Goal: Task Accomplishment & Management: Manage account settings

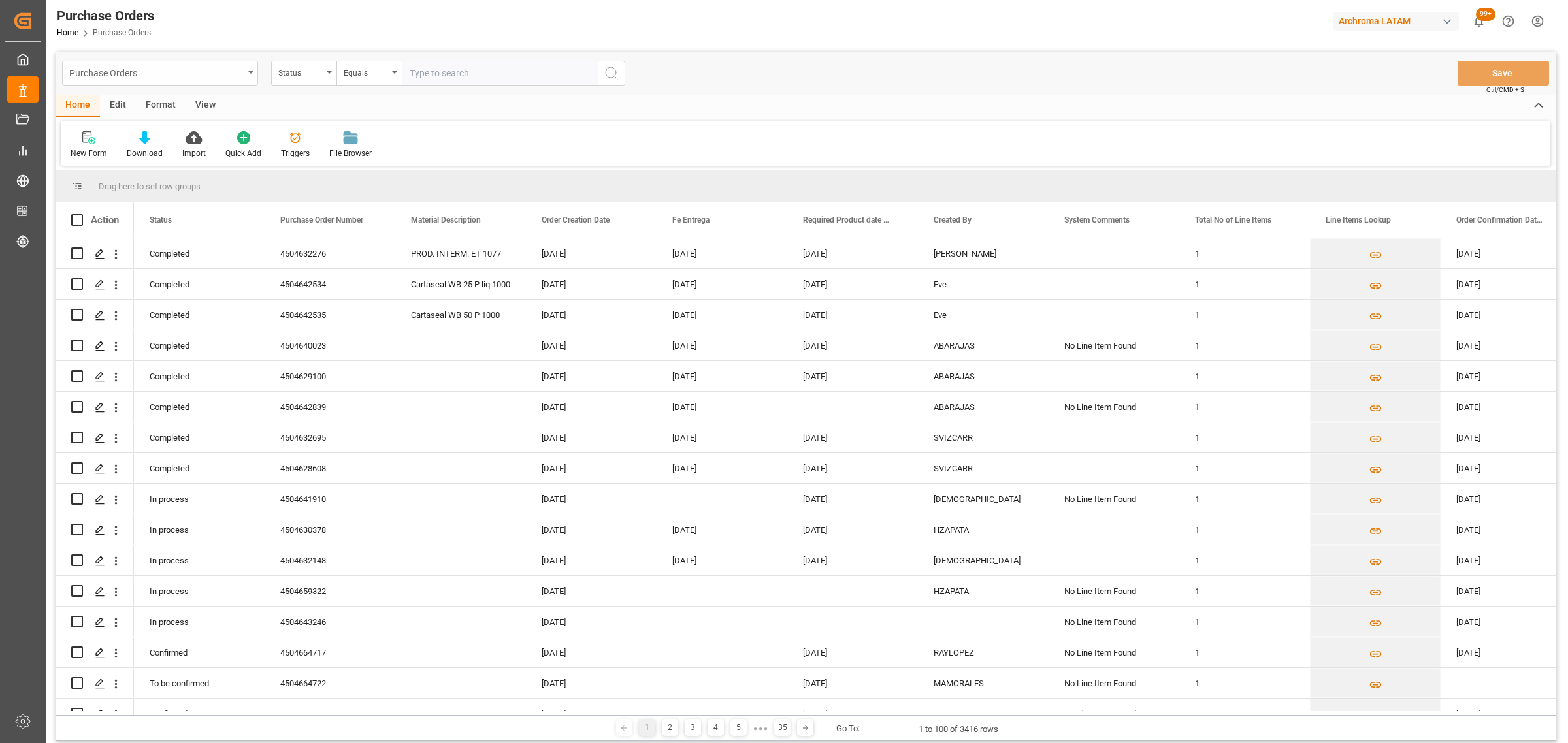
click at [241, 67] on div "Purchase Orders" at bounding box center [156, 72] width 174 height 16
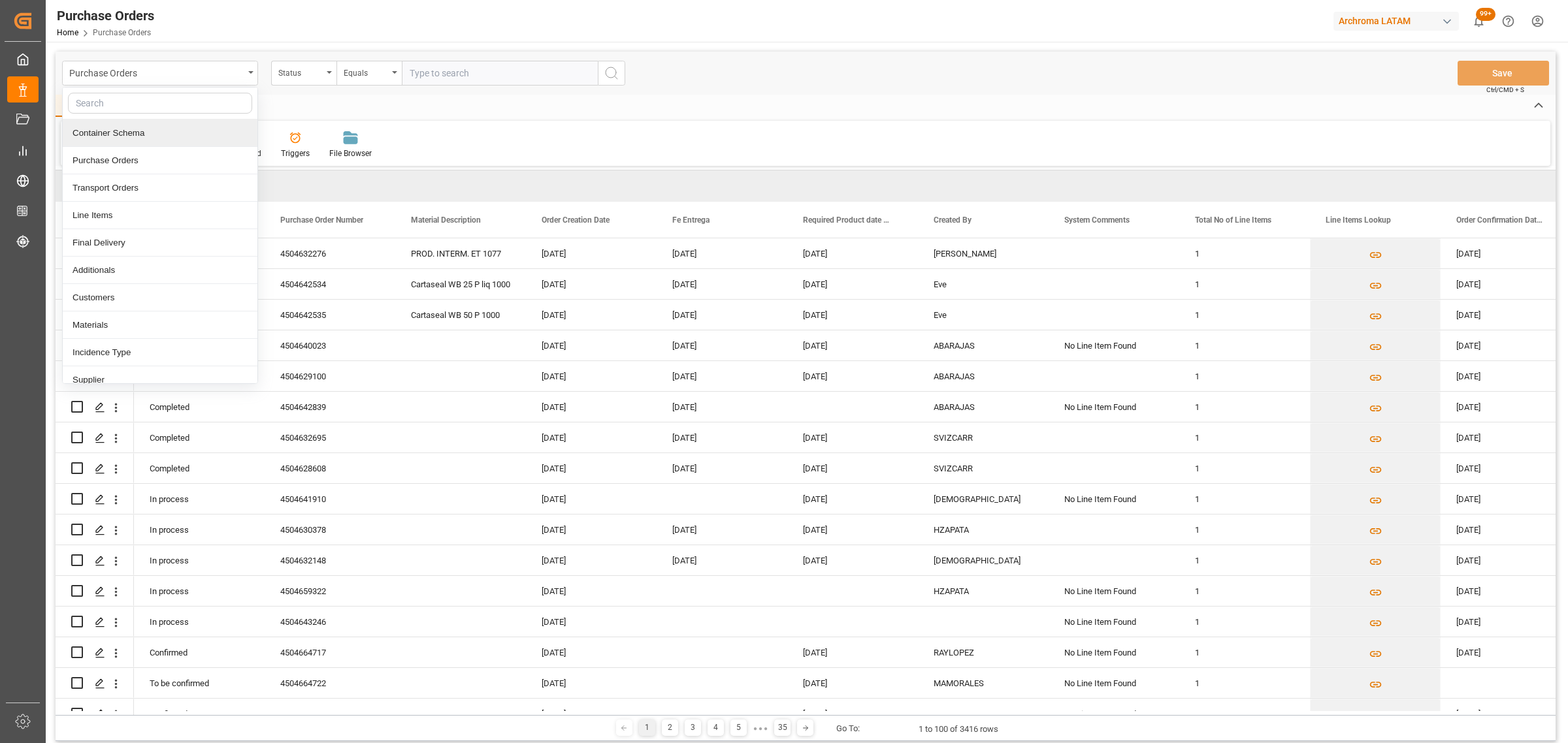
click at [162, 137] on div "Container Schema" at bounding box center [160, 133] width 194 height 27
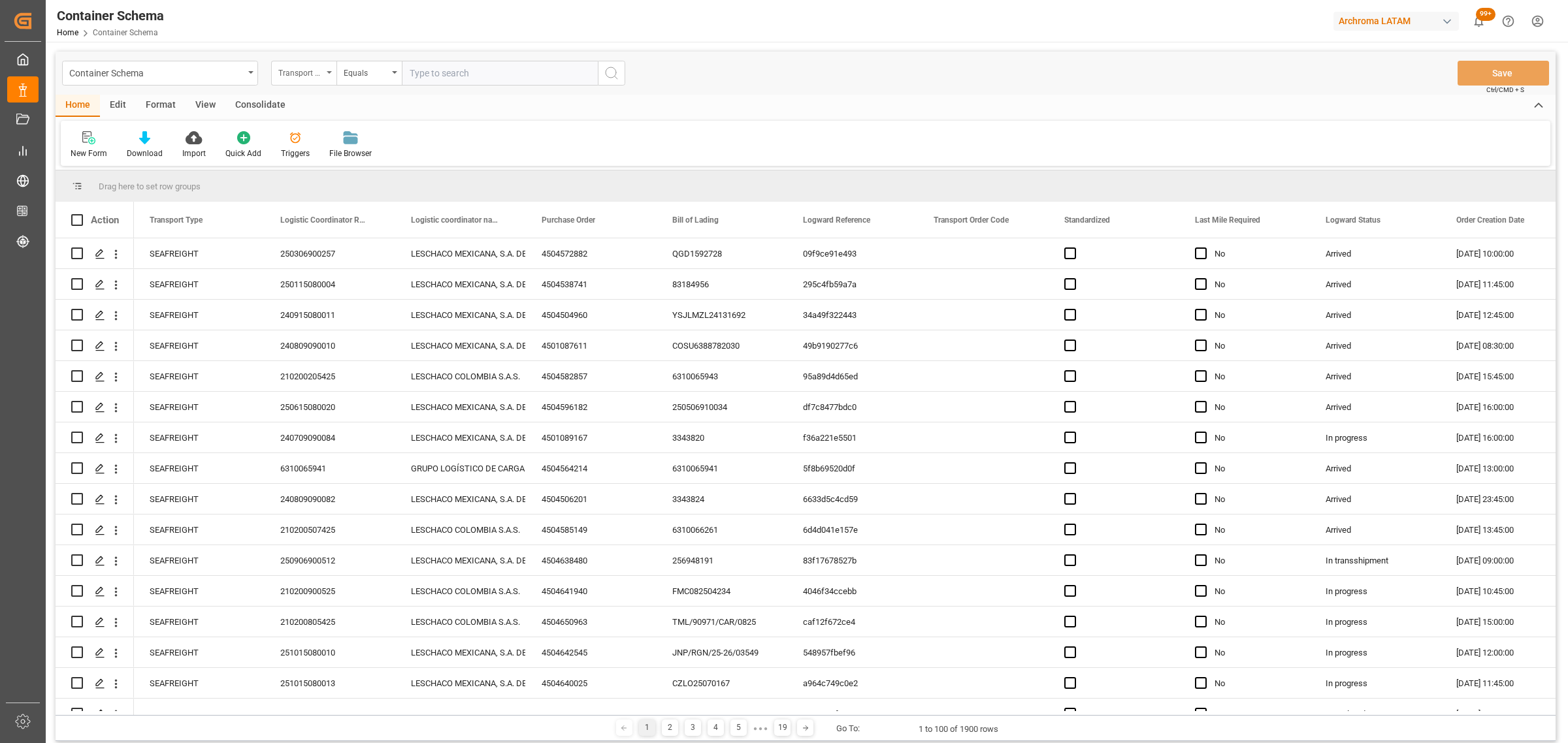
click at [291, 79] on div "Transport Type" at bounding box center [301, 71] width 44 height 15
click at [319, 202] on div "Purchase Order" at bounding box center [369, 215] width 194 height 27
click at [363, 80] on div "Equals" at bounding box center [369, 73] width 65 height 25
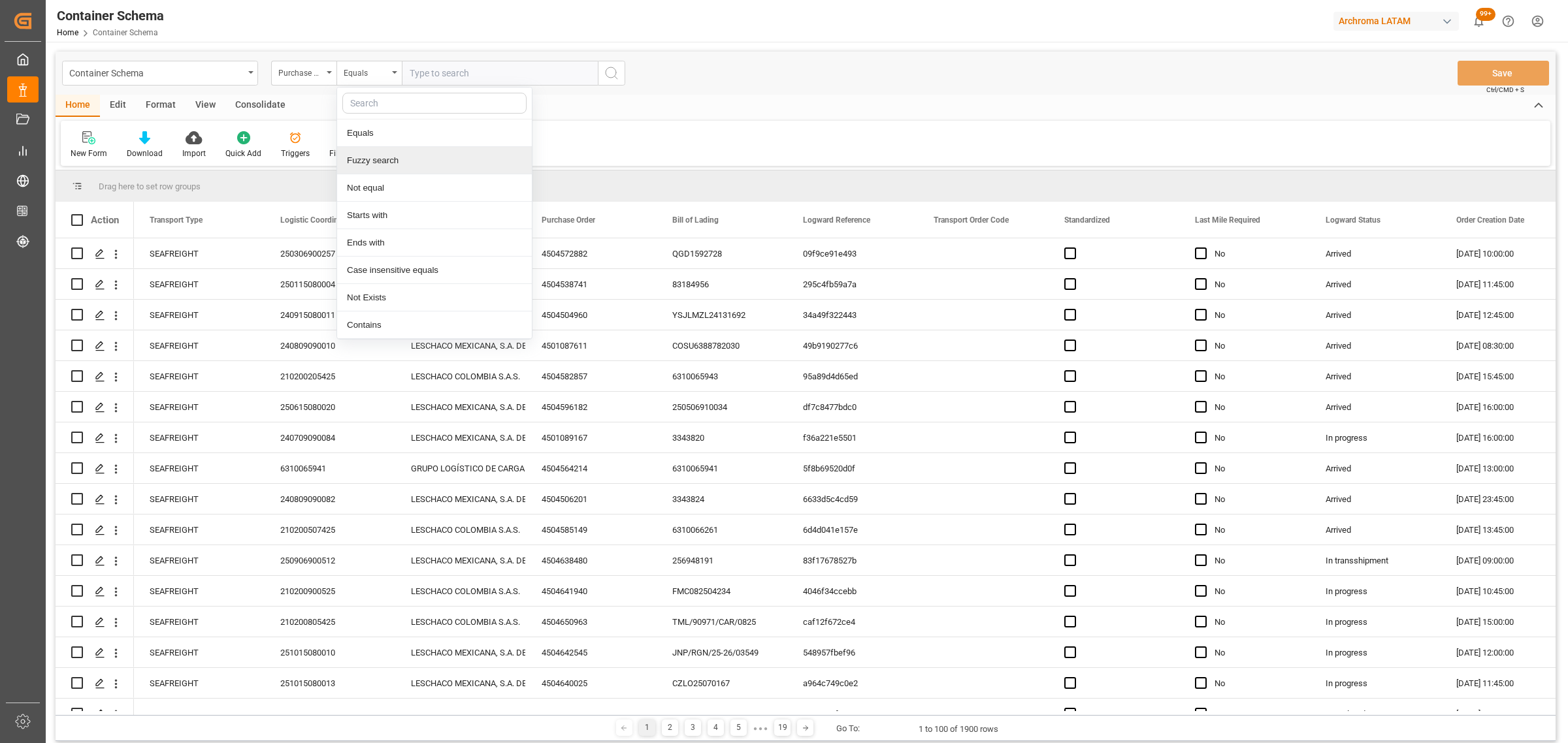
click at [377, 171] on div "Fuzzy search" at bounding box center [434, 160] width 194 height 27
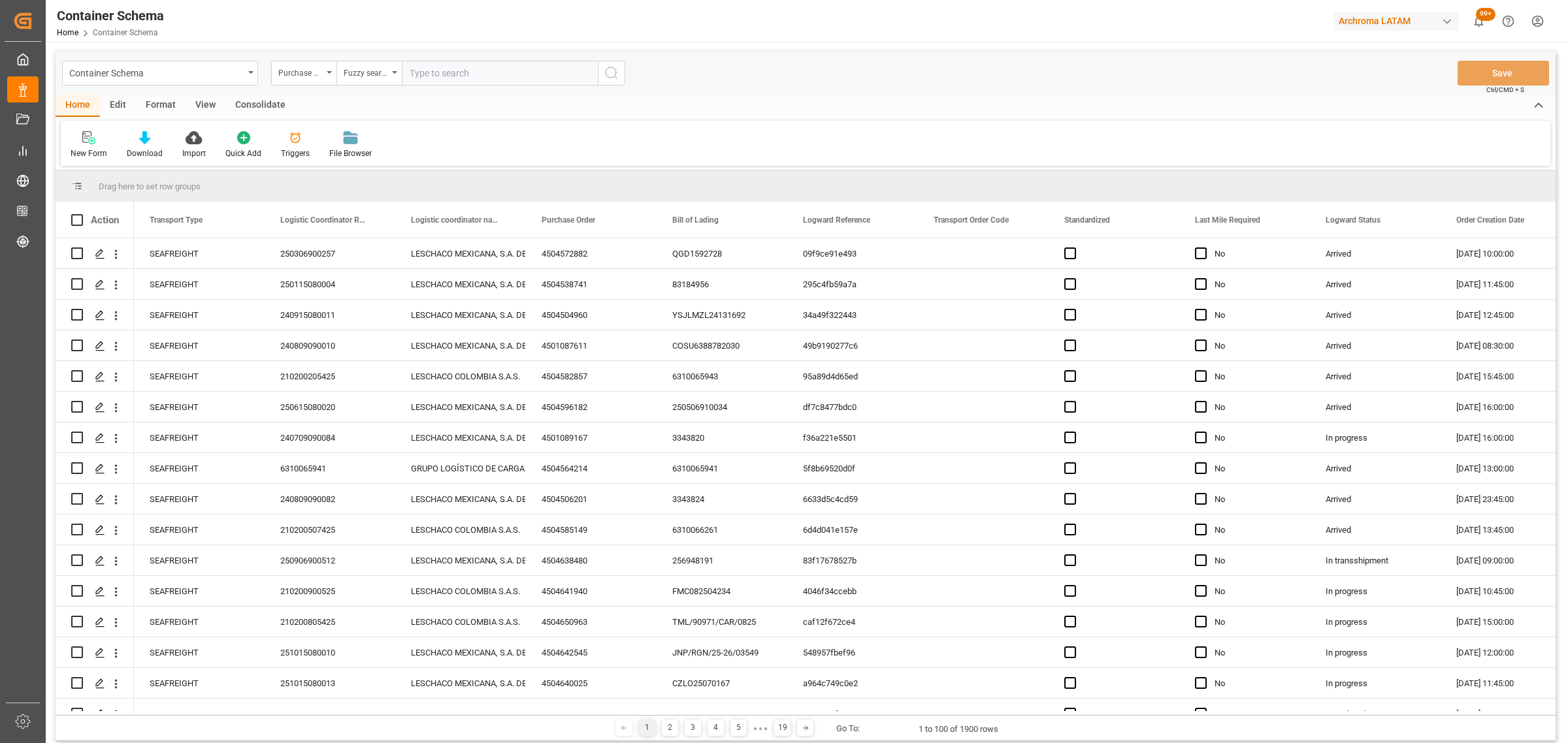
click at [426, 76] on input "text" at bounding box center [500, 73] width 196 height 25
click at [472, 62] on input "text" at bounding box center [500, 73] width 196 height 25
paste input "4504645091"
type input "4504645091"
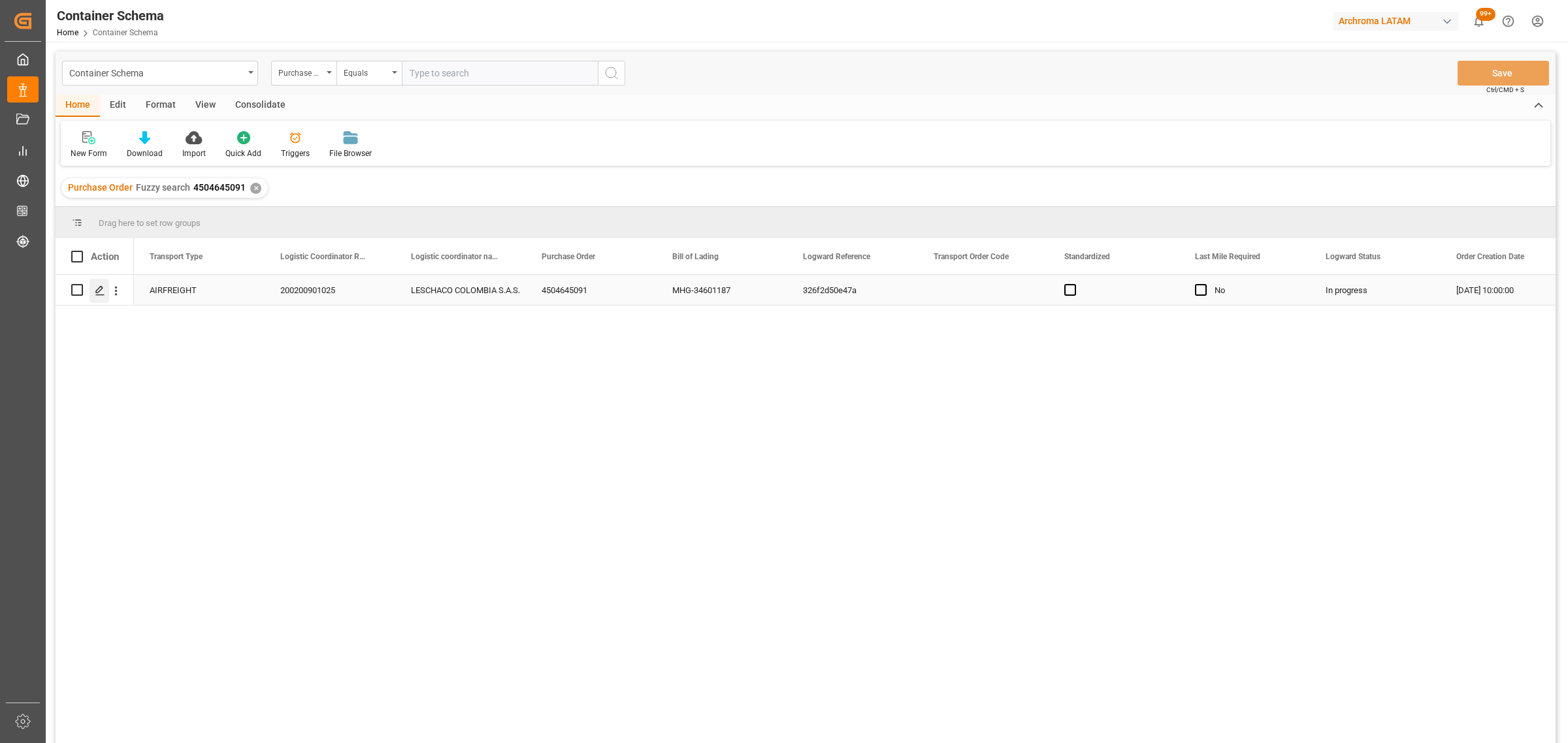
click at [91, 292] on div "Press SPACE to select this row." at bounding box center [99, 291] width 19 height 24
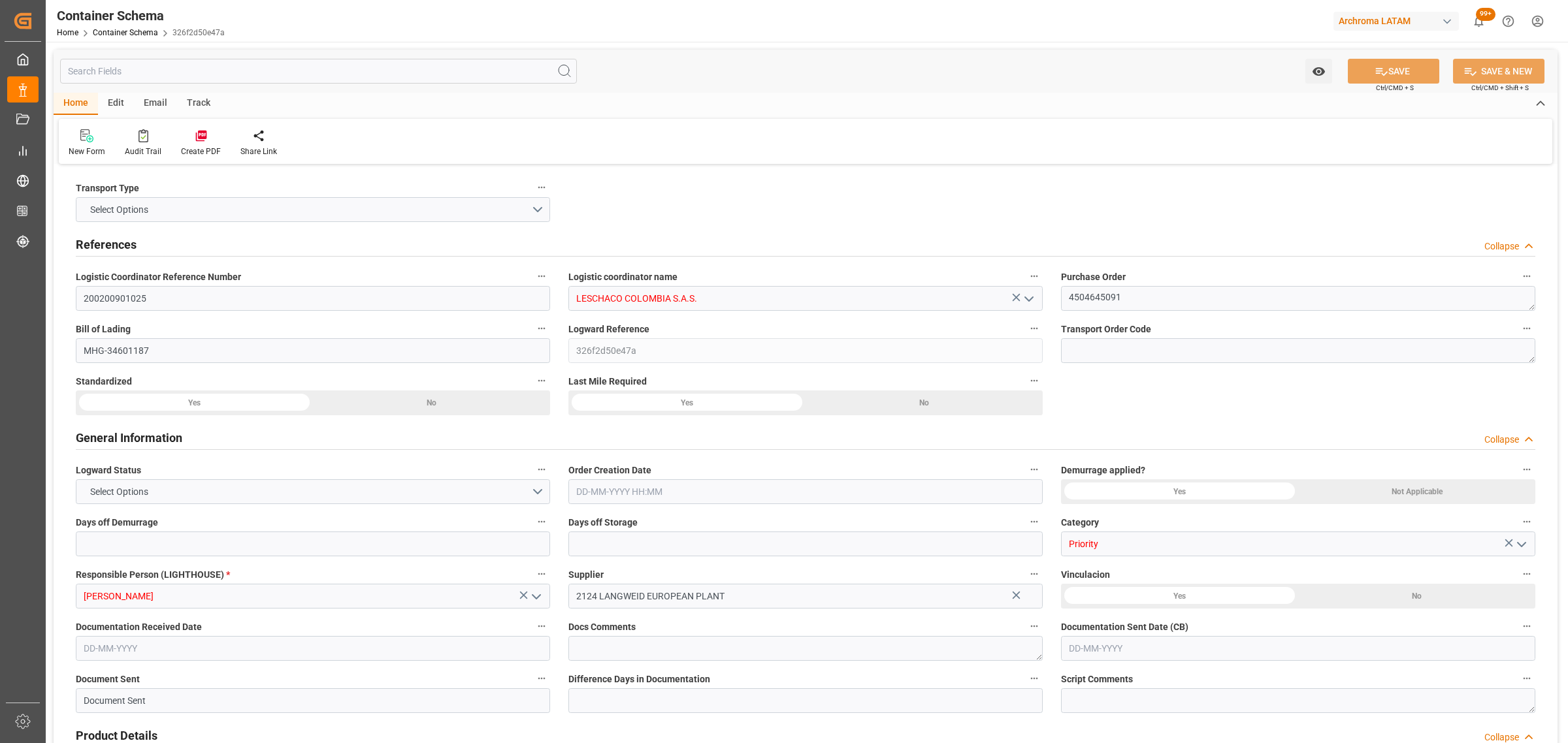
type input "0"
type input "3"
type input "1"
type input "17"
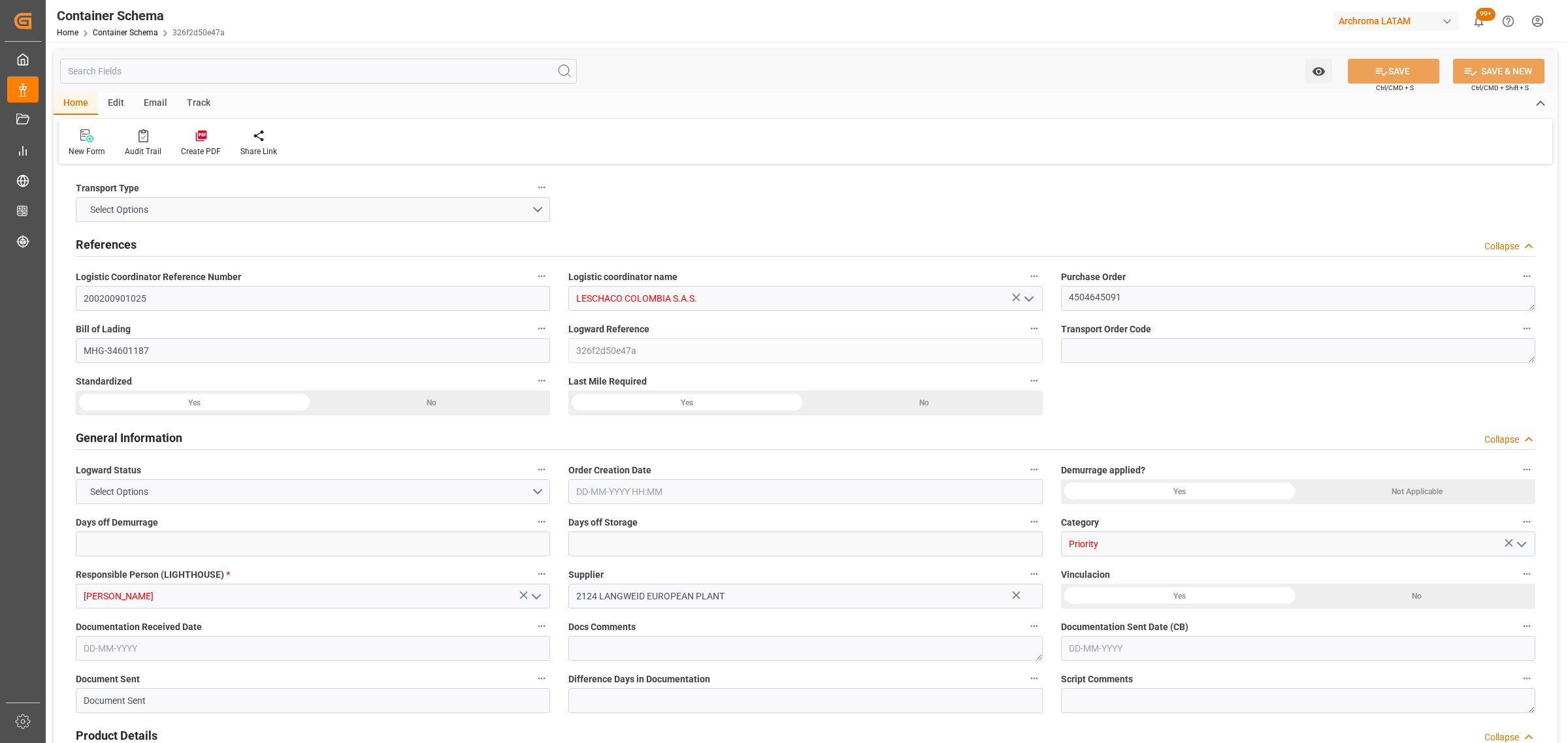
type input "25.7"
type input "UYCLZ"
type input "COBOG"
type input "[DATE] 10:00"
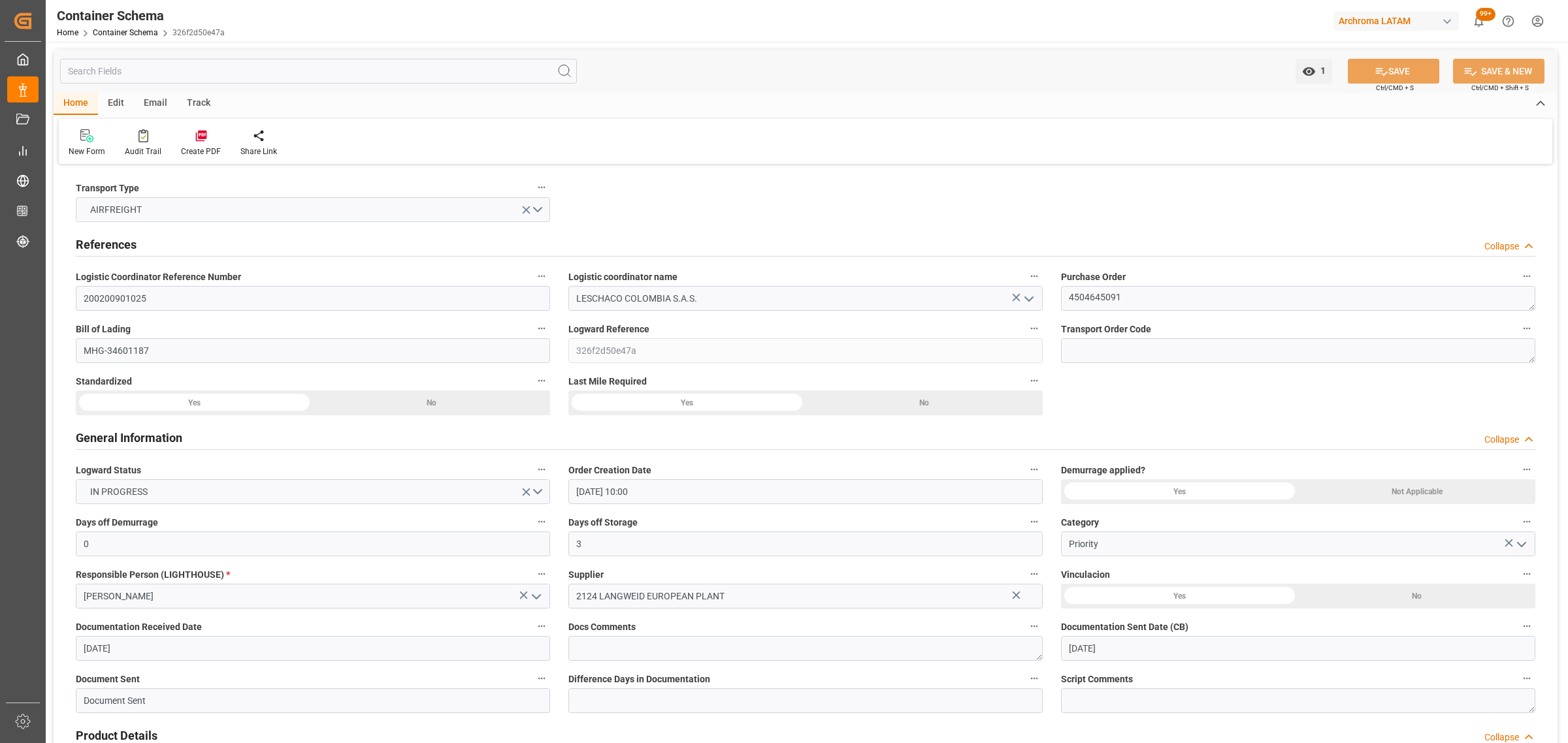
type input "[DATE]"
type input "[DATE] 00:00"
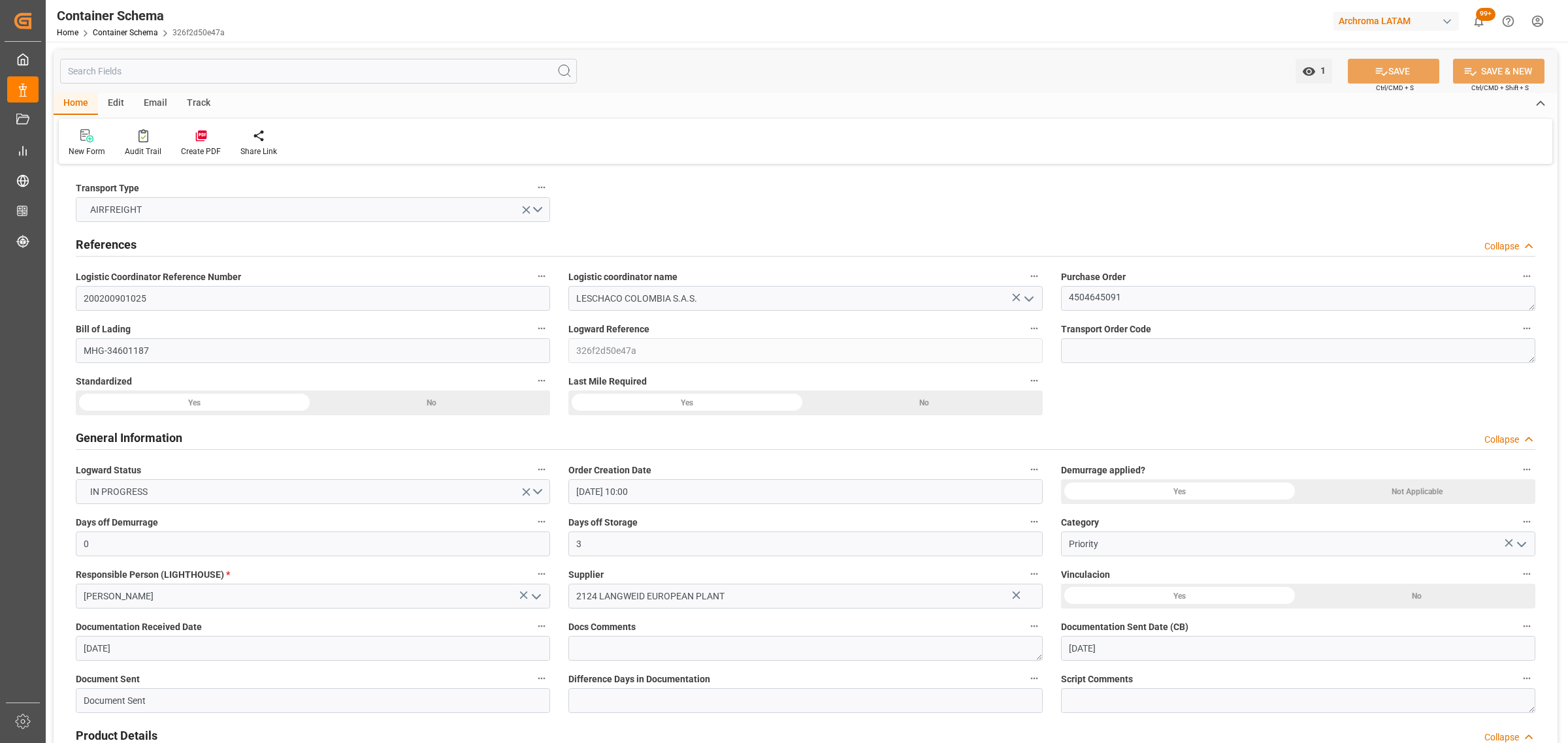
type input "[DATE] 00:00"
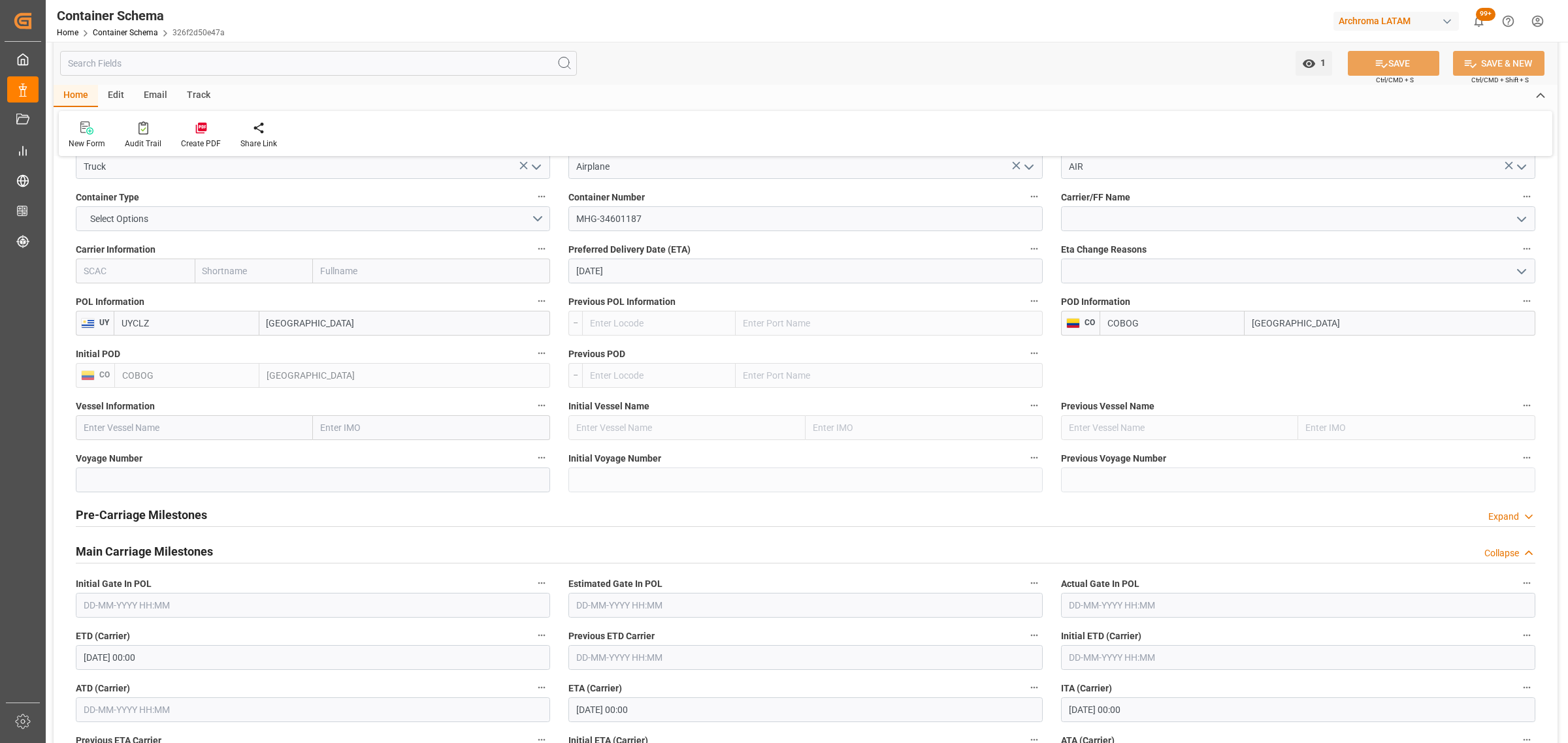
scroll to position [1306, 0]
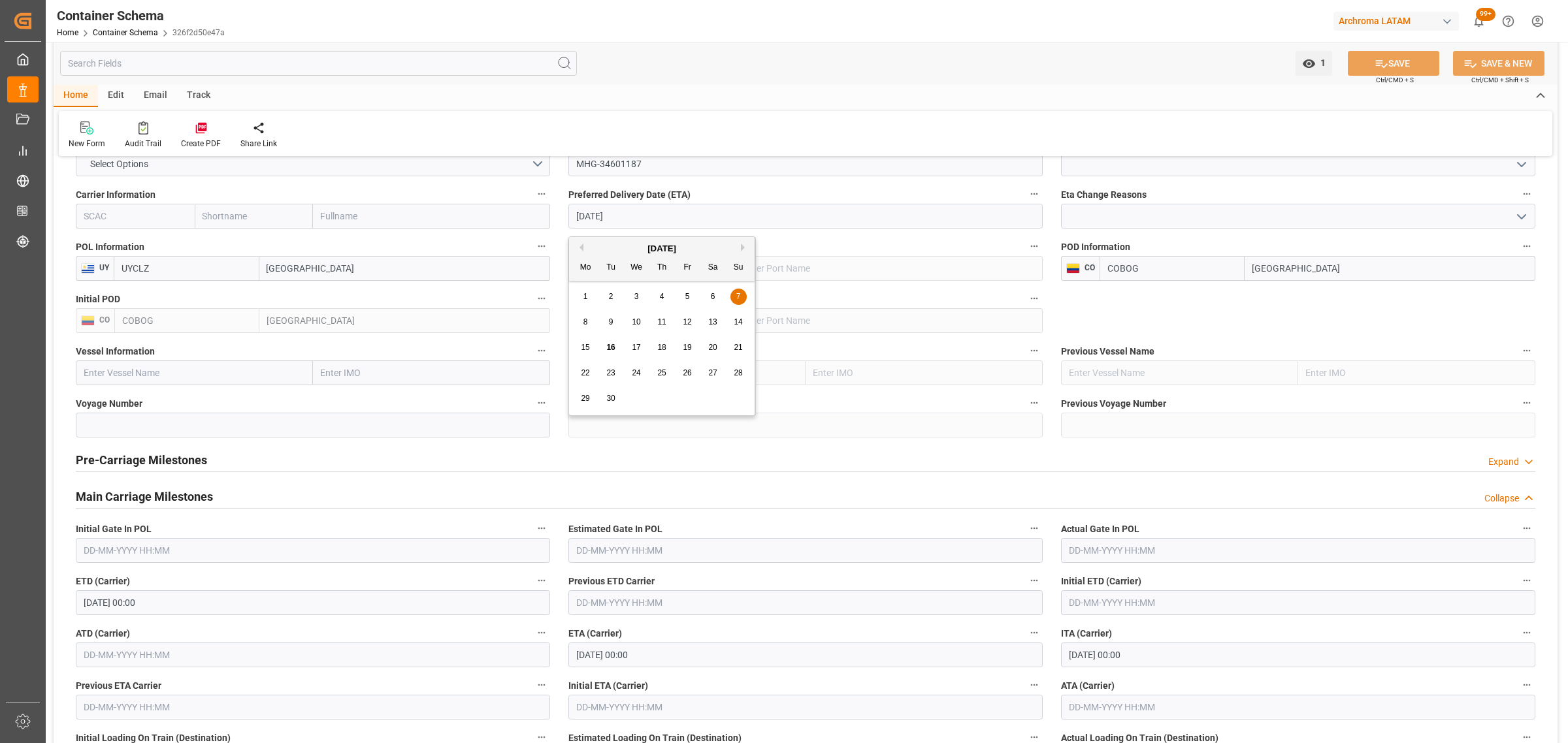
click at [671, 217] on input "[DATE]" at bounding box center [805, 216] width 475 height 25
click at [582, 352] on span "15" at bounding box center [585, 347] width 9 height 9
type input "[DATE]"
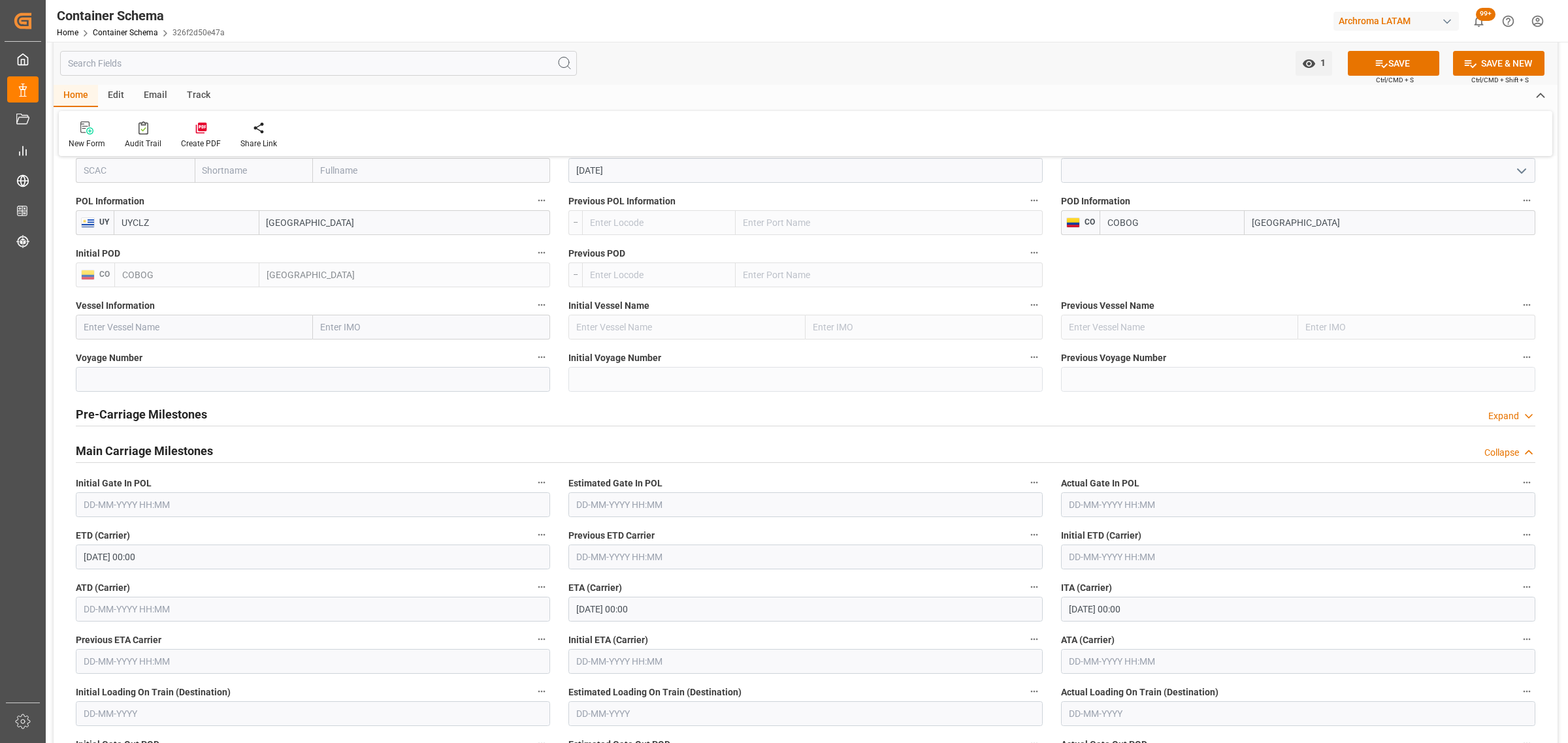
scroll to position [1388, 0]
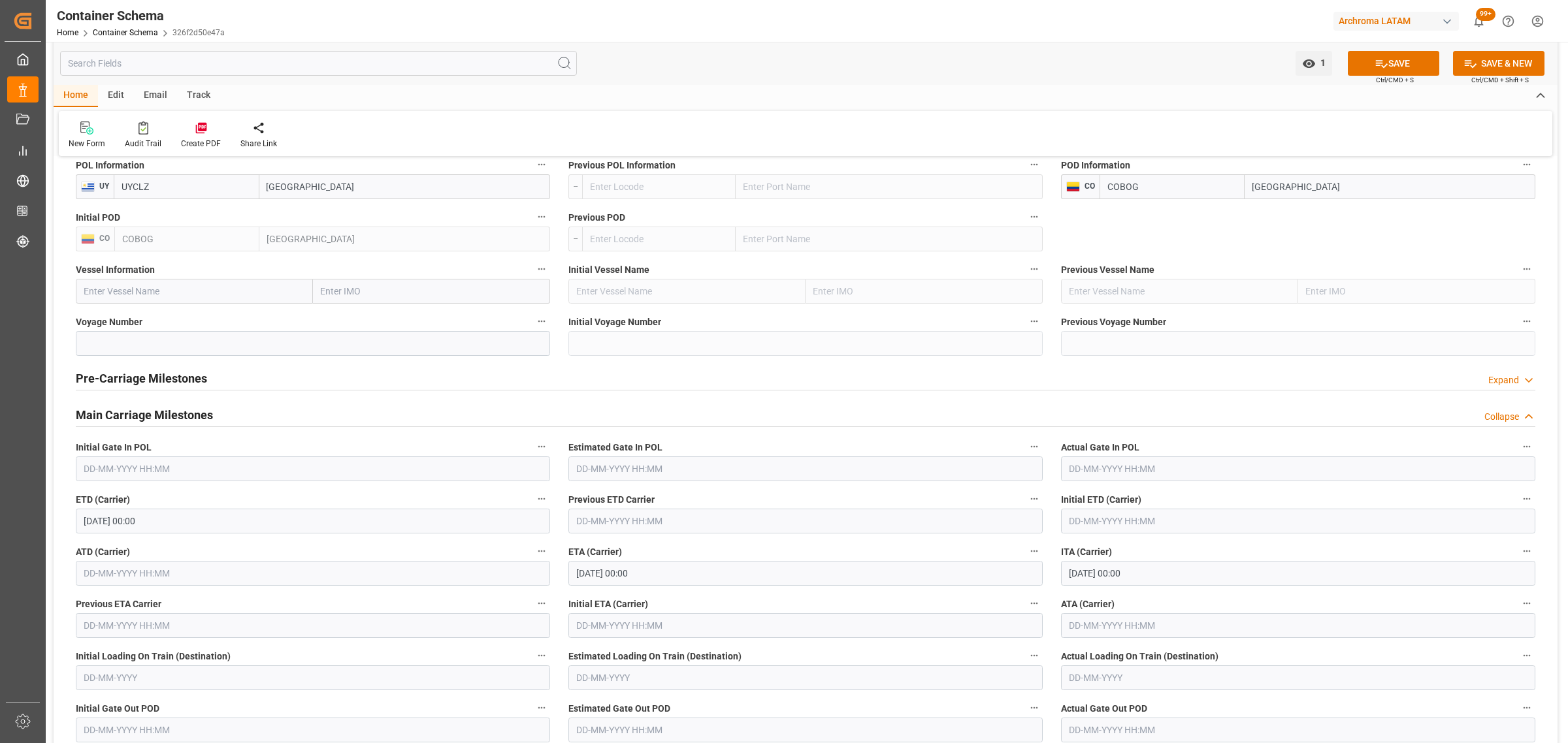
click at [634, 581] on input "[DATE] 00:00" at bounding box center [805, 573] width 475 height 25
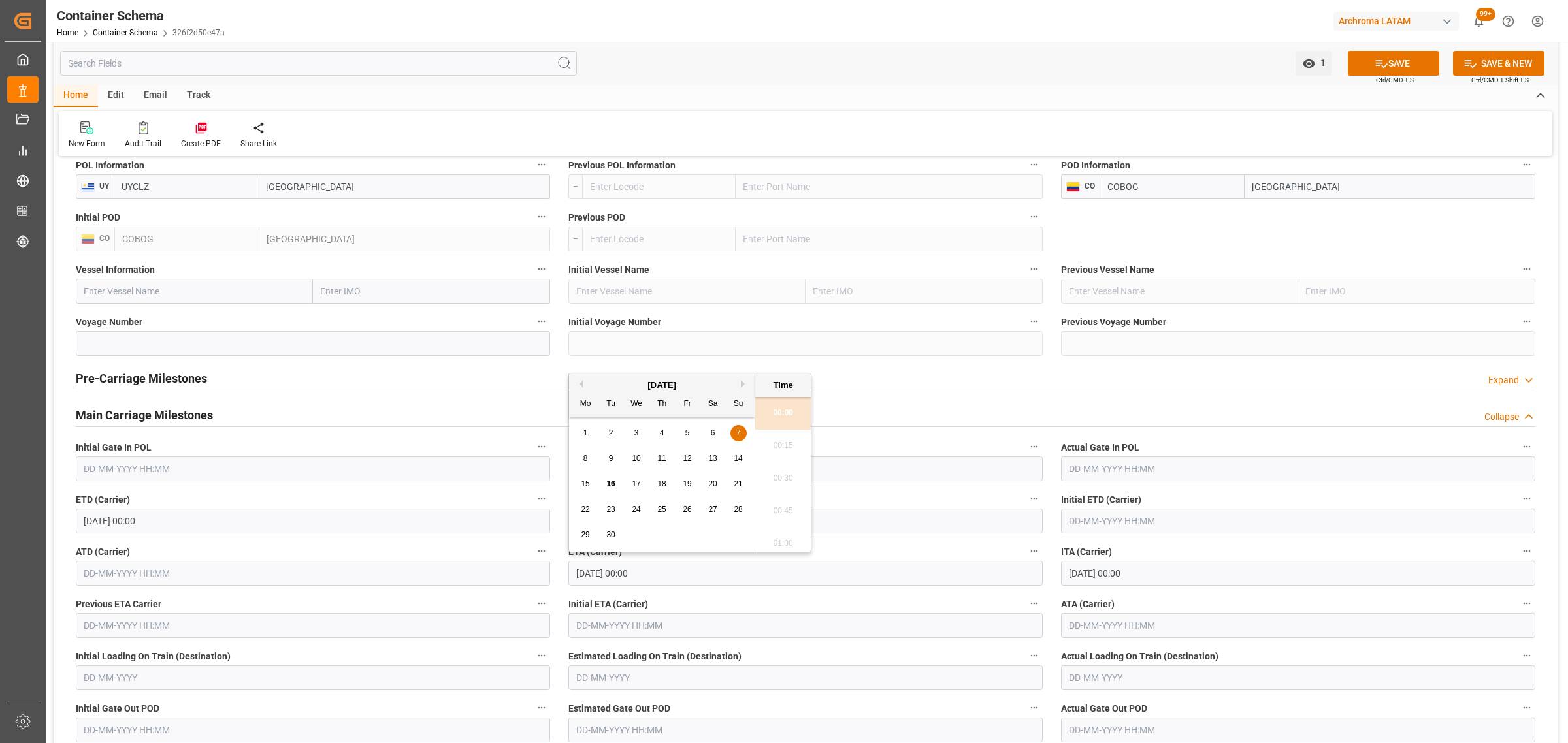
click at [582, 485] on span "15" at bounding box center [585, 484] width 9 height 9
type input "[DATE] 00:00"
click at [1399, 66] on button "SAVE" at bounding box center [1393, 64] width 91 height 25
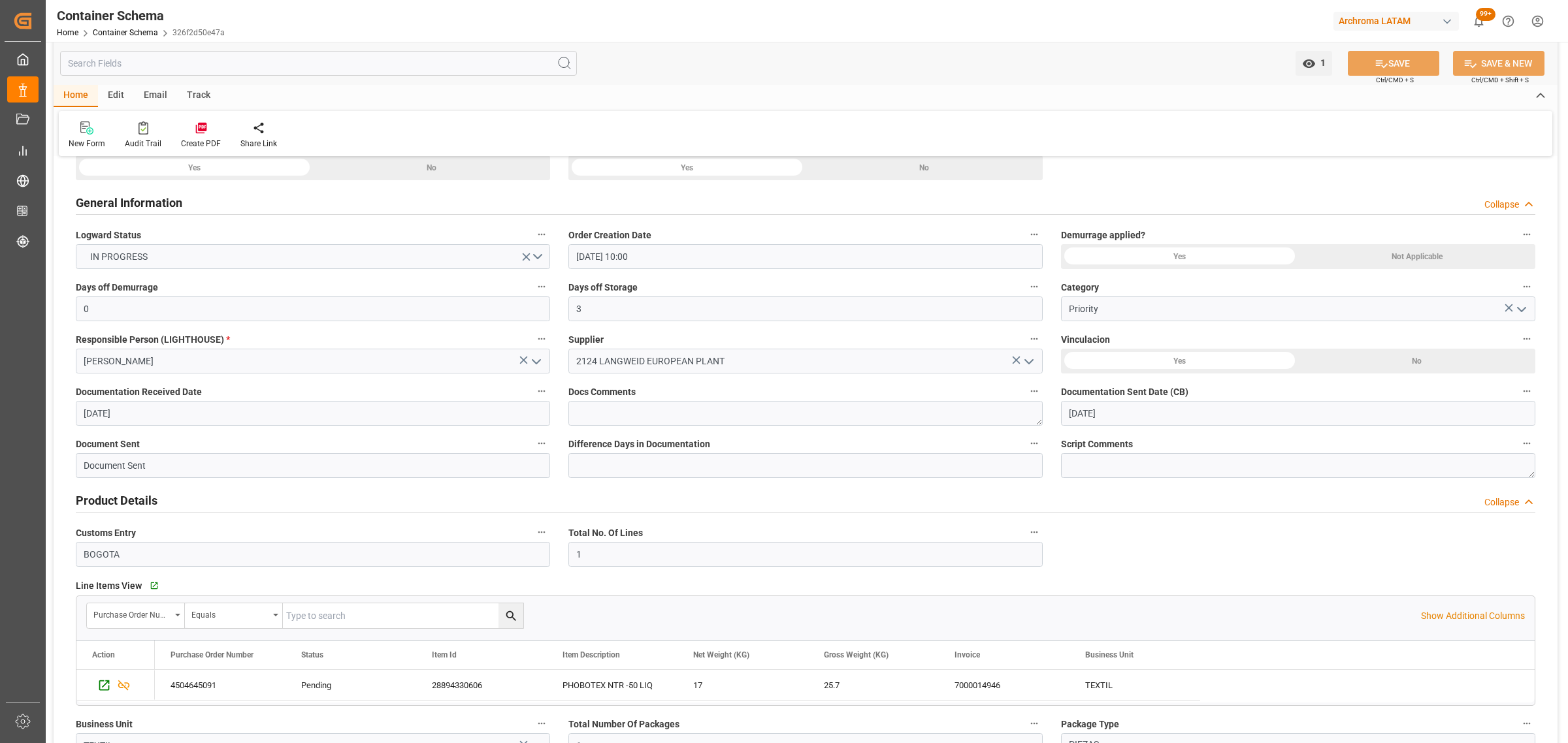
scroll to position [82, 0]
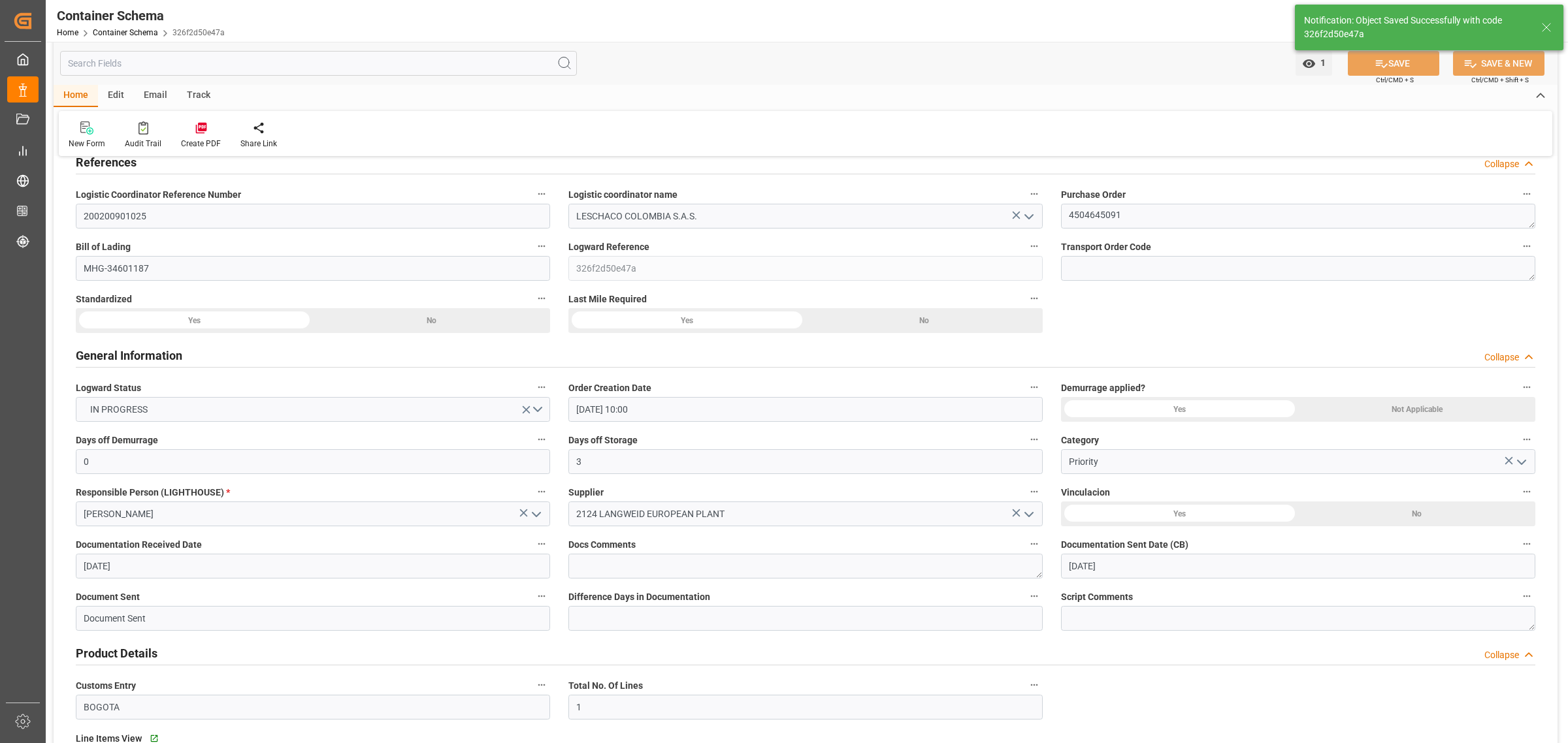
type input "[DATE] 00:00"
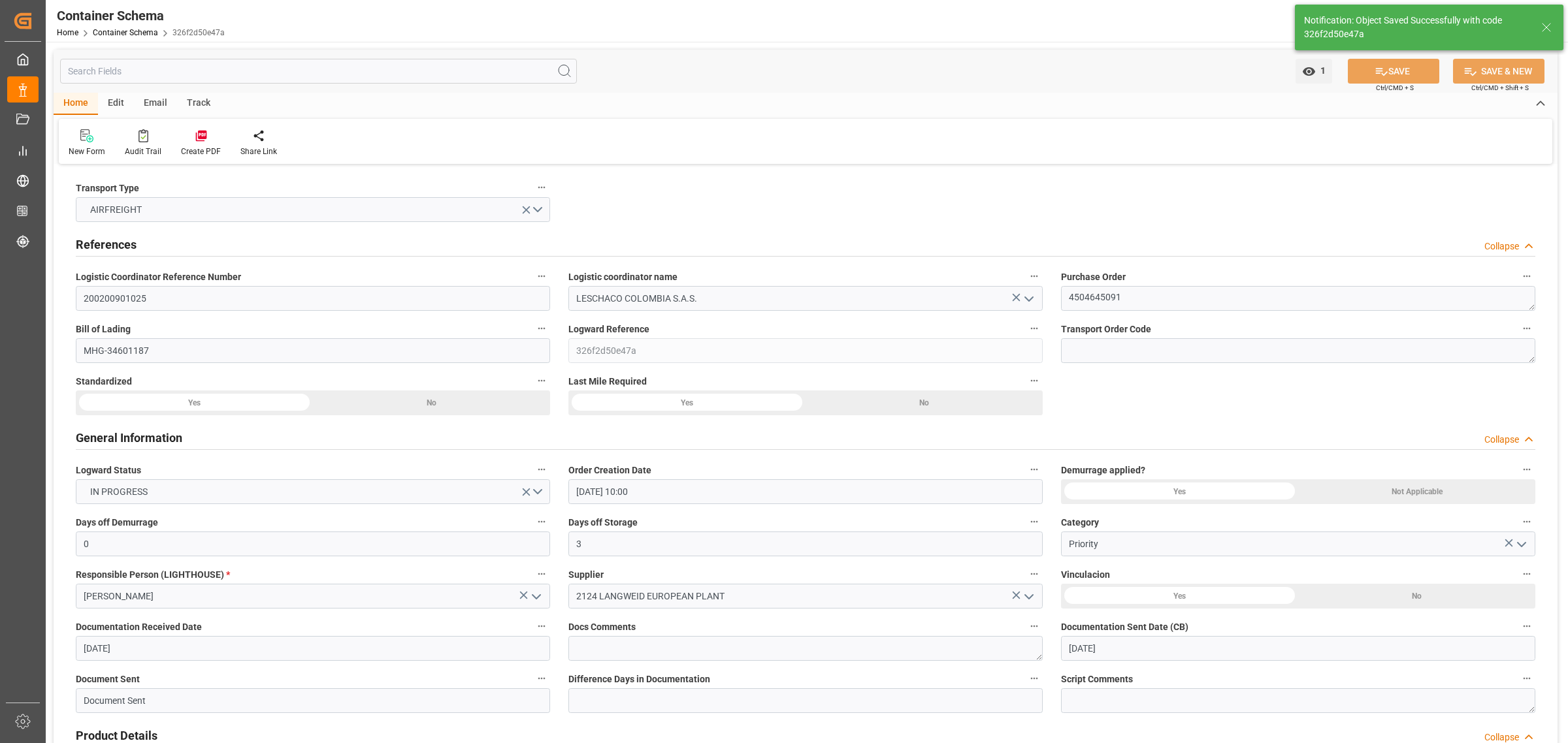
click at [154, 109] on div "Email" at bounding box center [156, 103] width 43 height 22
click at [99, 135] on div at bounding box center [88, 136] width 40 height 14
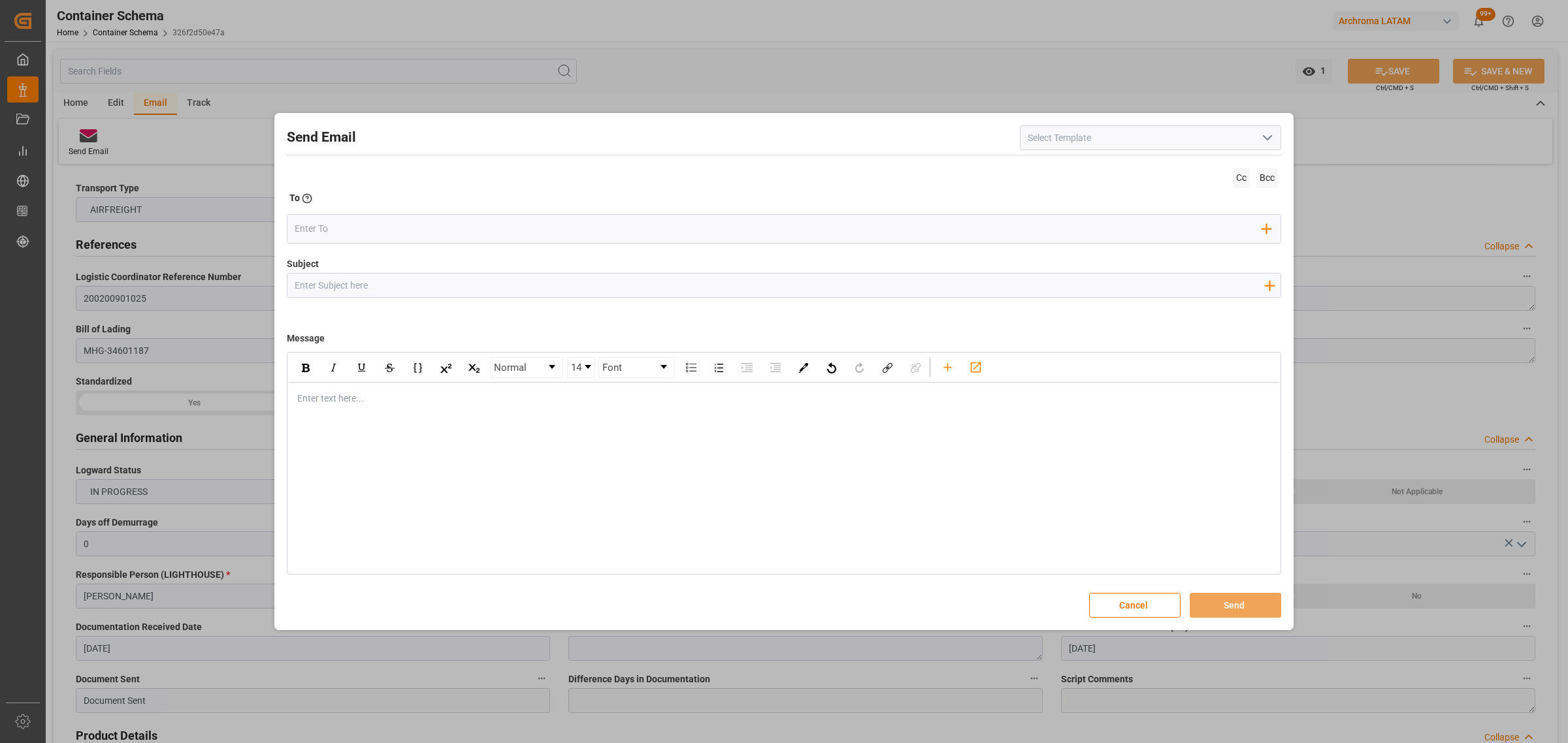
click at [1266, 134] on icon "open menu" at bounding box center [1267, 138] width 16 height 16
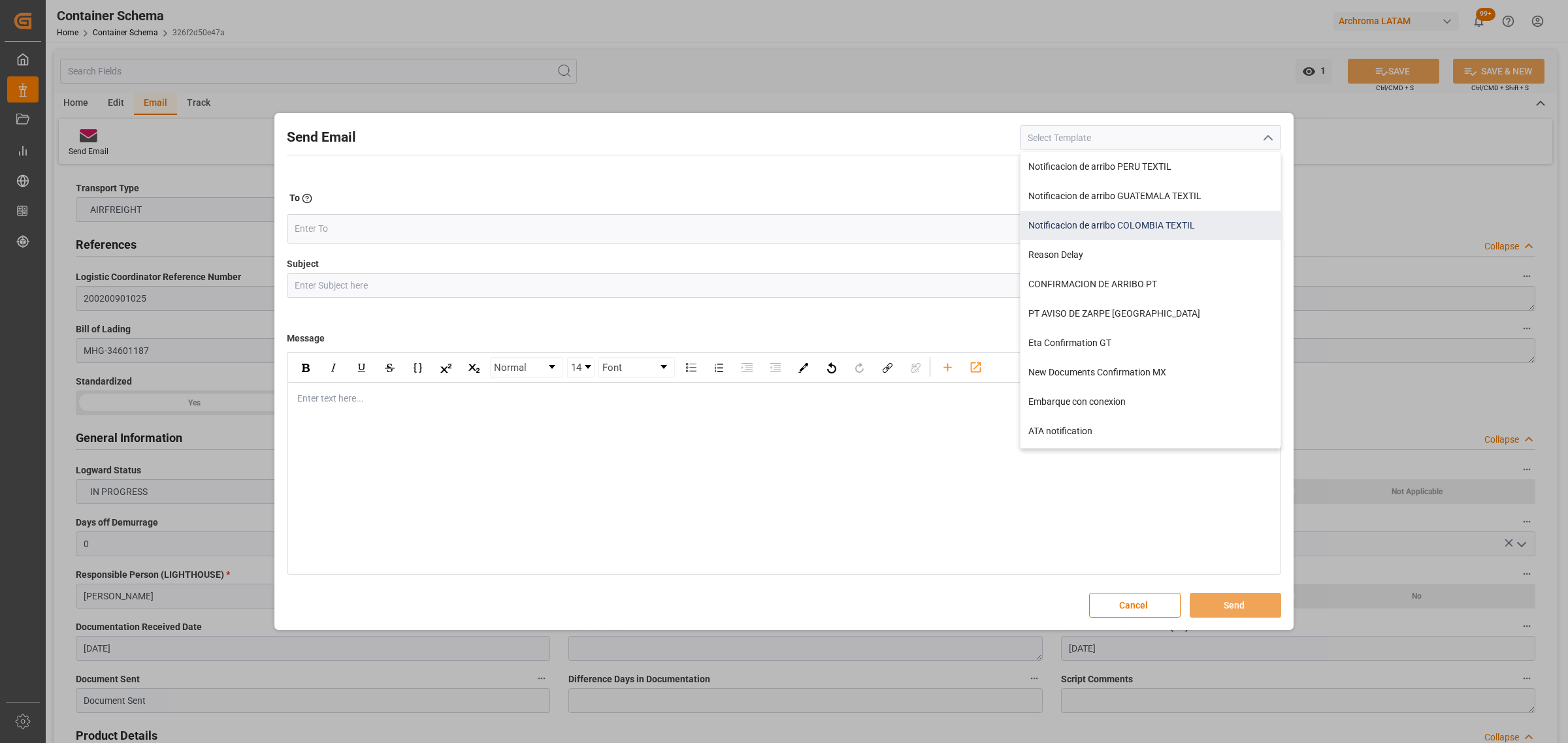
click at [1179, 219] on div "Notificacion de arribo COLOMBIA TEXTIL" at bounding box center [1151, 225] width 260 height 29
type input "Notificacion de arribo COLOMBIA TEXTIL"
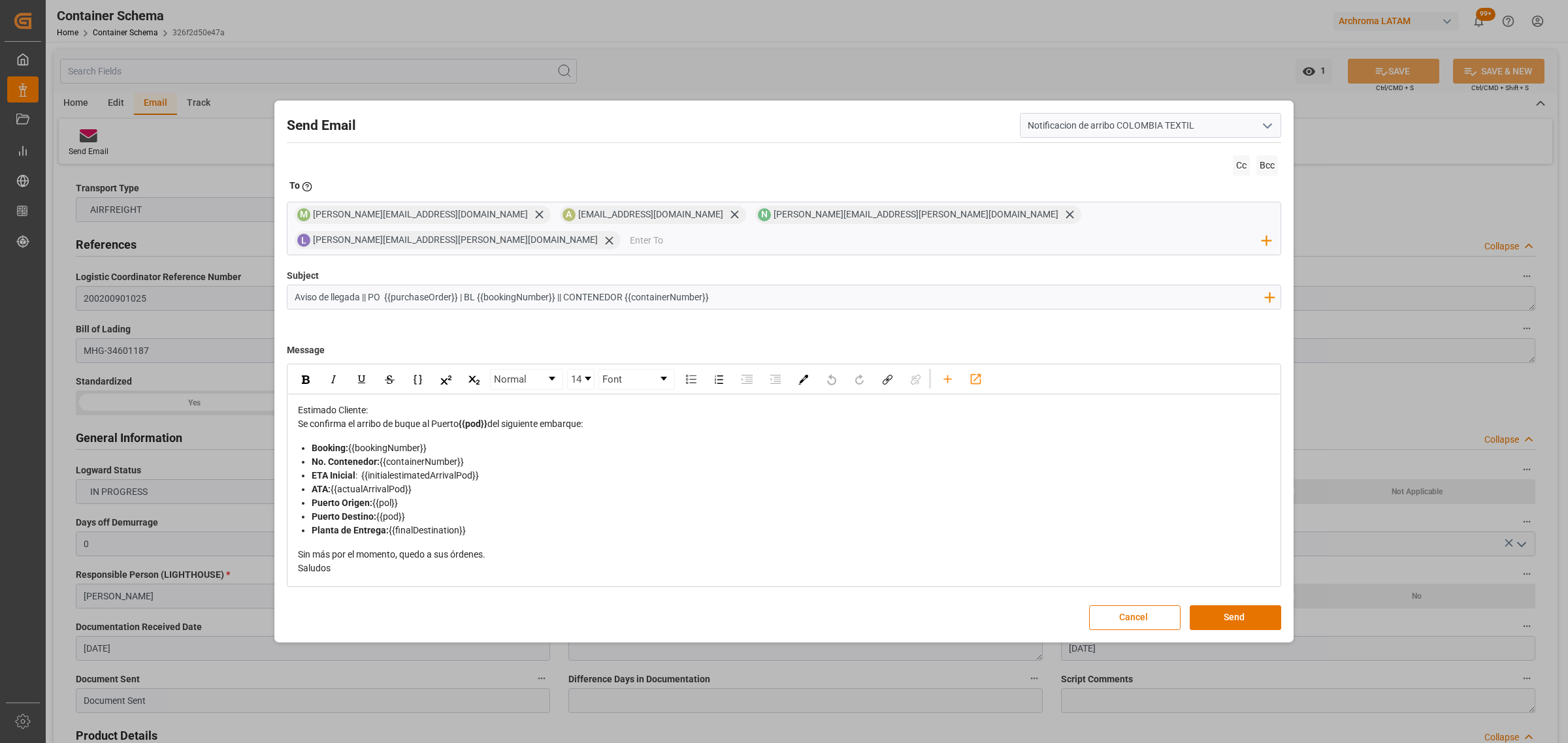
drag, startPoint x: 719, startPoint y: 286, endPoint x: 565, endPoint y: 284, distance: 154.0
click at [565, 285] on input "Aviso de llegada || PO {{purchaseOrder}} | BL {{bookingNumber}} || CONTENEDOR {…" at bounding box center [779, 297] width 983 height 23
type input "Aviso de llegada || PO {{purchaseOrder}} | BL {{bookingNumber}} || AIR//ETA 15.…"
drag, startPoint x: 460, startPoint y: 414, endPoint x: 397, endPoint y: 415, distance: 63.0
click at [397, 419] on span "Se confirma el arribo de buque al Puerto" at bounding box center [378, 424] width 161 height 11
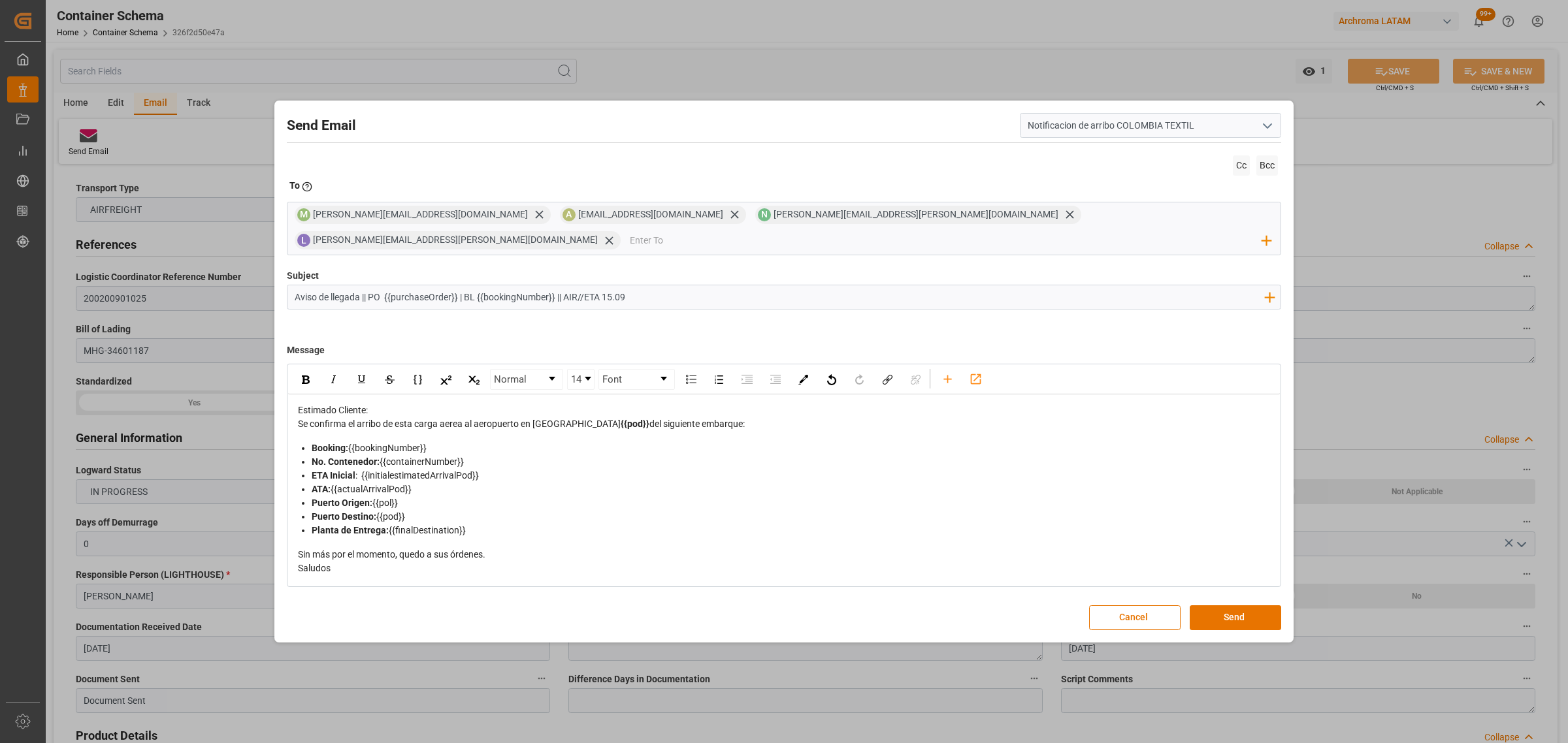
drag, startPoint x: 432, startPoint y: 478, endPoint x: 337, endPoint y: 478, distance: 95.0
click at [337, 482] on div "ATA: {{actualArrivalPod}}" at bounding box center [791, 489] width 959 height 14
drag, startPoint x: 466, startPoint y: 450, endPoint x: 291, endPoint y: 454, distance: 175.0
click at [291, 454] on div "Estimado Cliente: Se confirma el arribo de esta carga aerea al aeropuerto en [G…" at bounding box center [784, 489] width 992 height 190
click at [367, 457] on span "No. Contenedor:" at bounding box center [346, 462] width 68 height 11
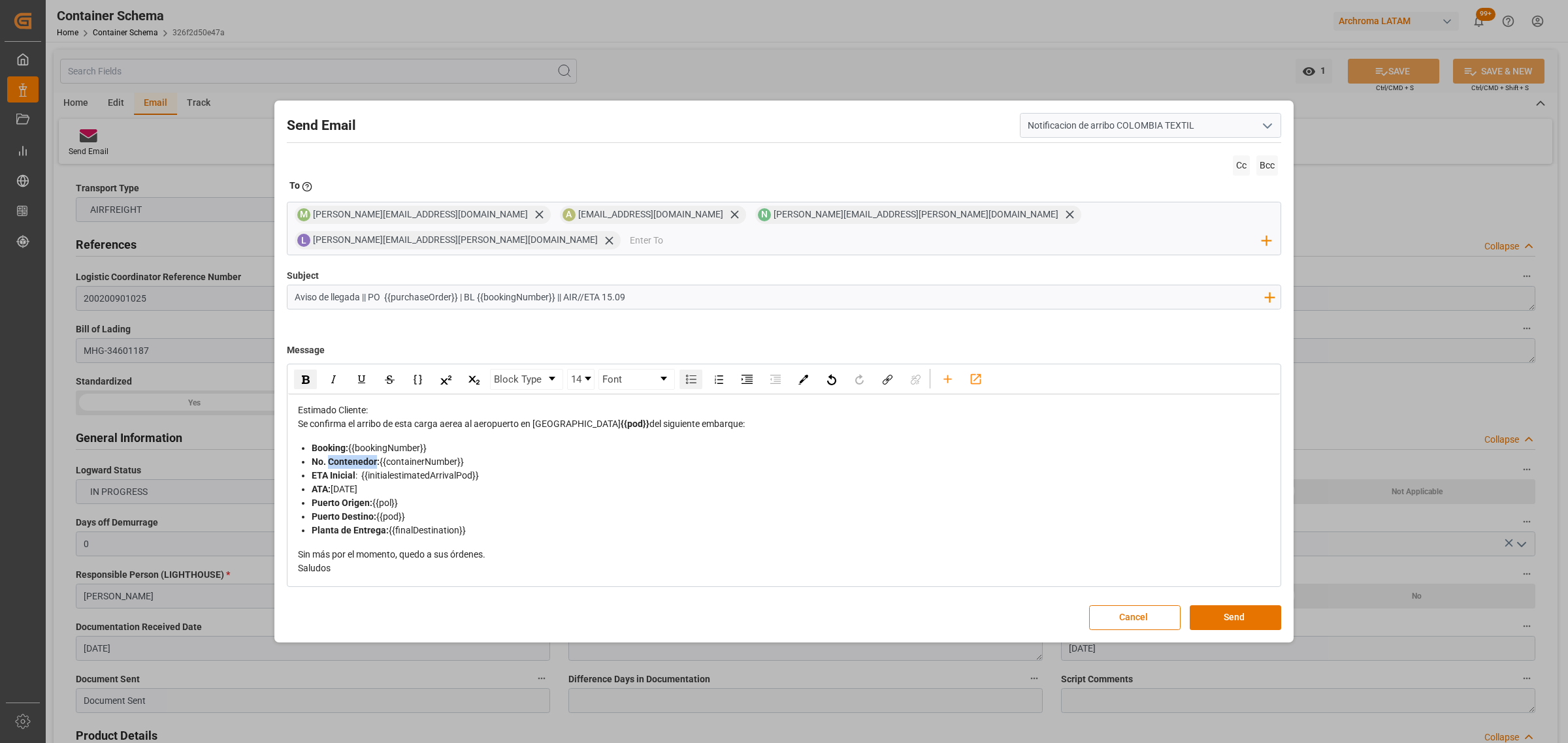
drag, startPoint x: 377, startPoint y: 451, endPoint x: 330, endPoint y: 452, distance: 47.0
click at [330, 457] on span "No. Contenedor:" at bounding box center [346, 462] width 68 height 11
drag, startPoint x: 481, startPoint y: 451, endPoint x: 286, endPoint y: 446, distance: 195.1
click at [286, 446] on div "Block Type 14 Font Estimado Cliente: Se confirma el arribo de esta carga aerea …" at bounding box center [783, 475] width 994 height 223
click at [1217, 605] on button "Send" at bounding box center [1235, 618] width 91 height 25
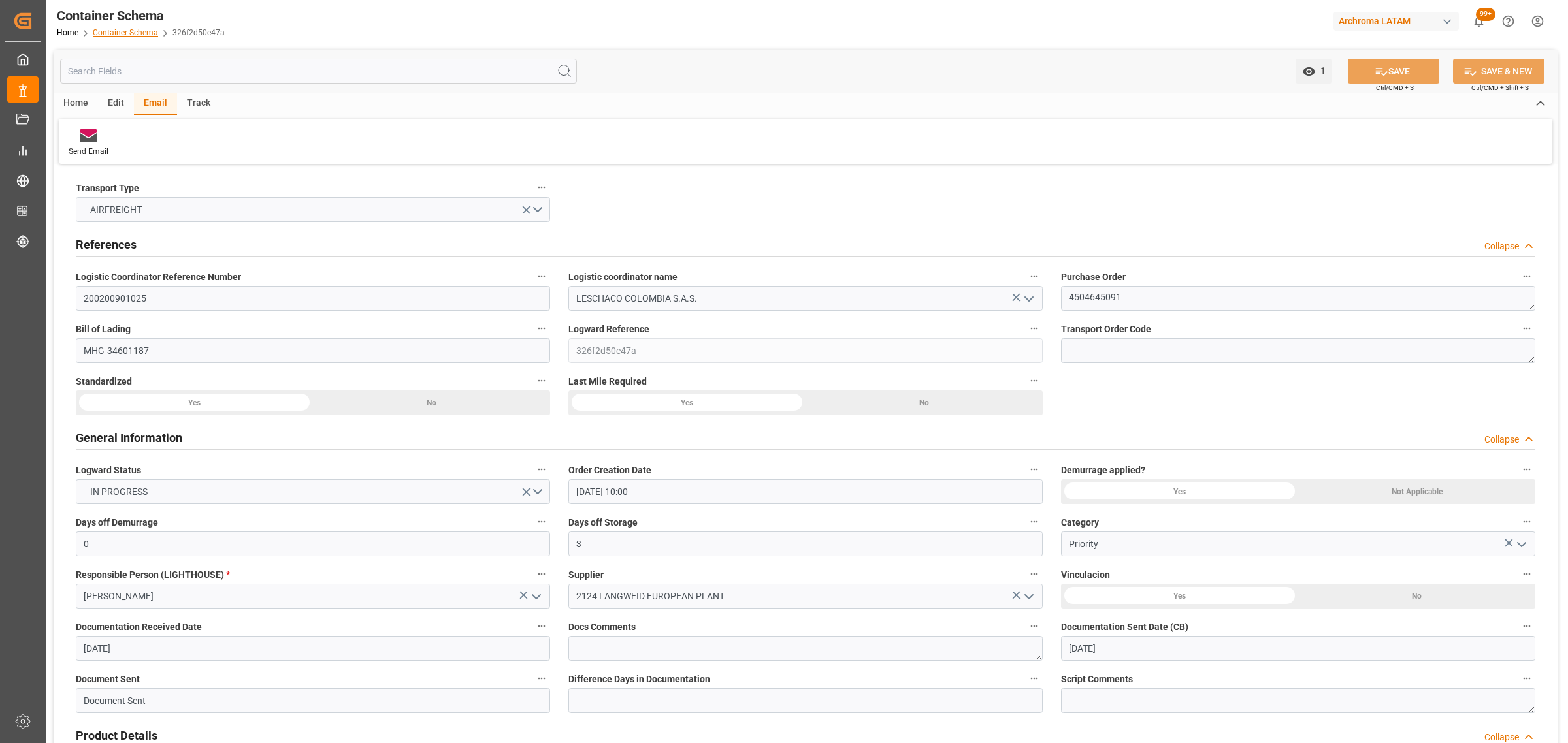
click at [118, 34] on link "Container Schema" at bounding box center [126, 33] width 65 height 9
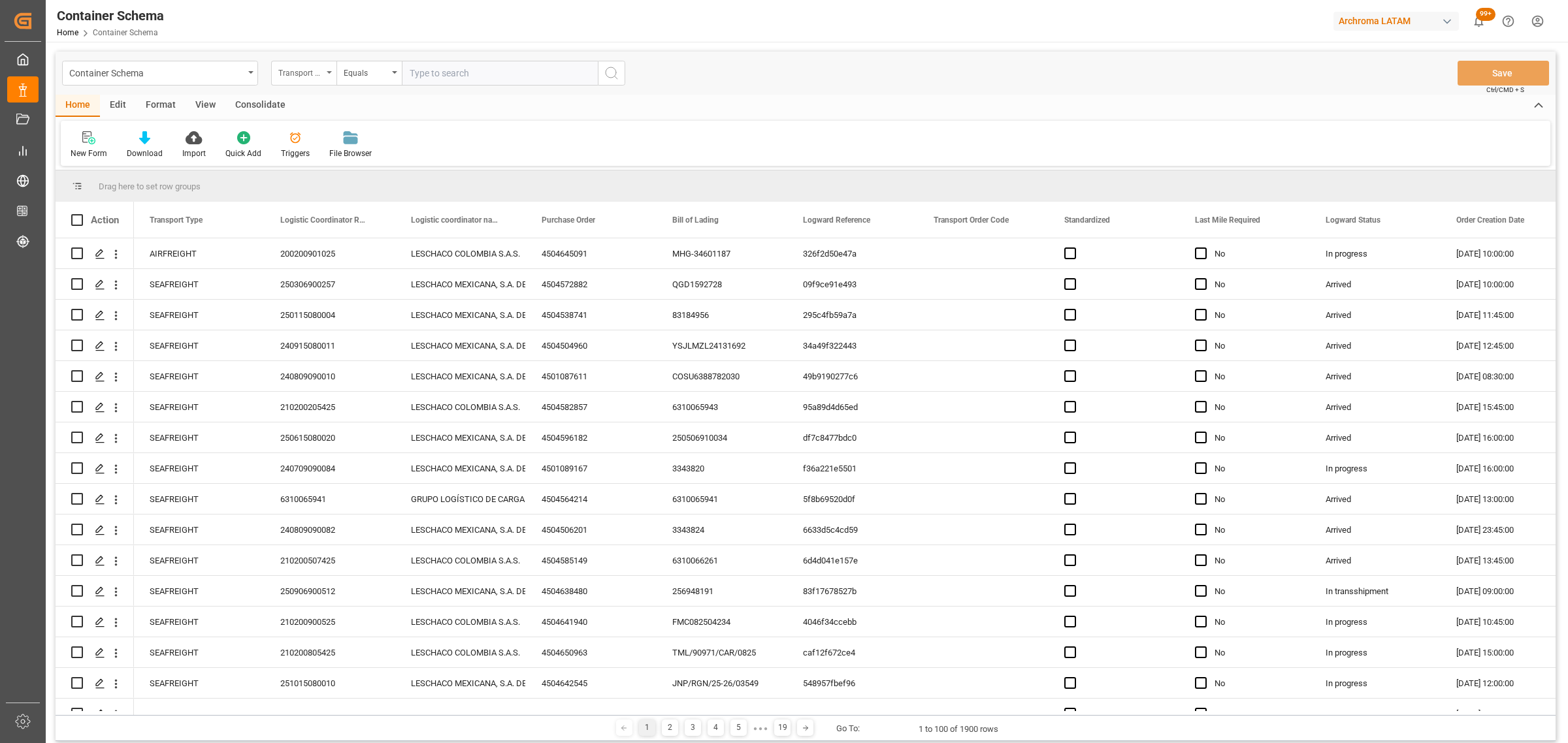
click at [307, 70] on div "Transport Type" at bounding box center [301, 71] width 44 height 15
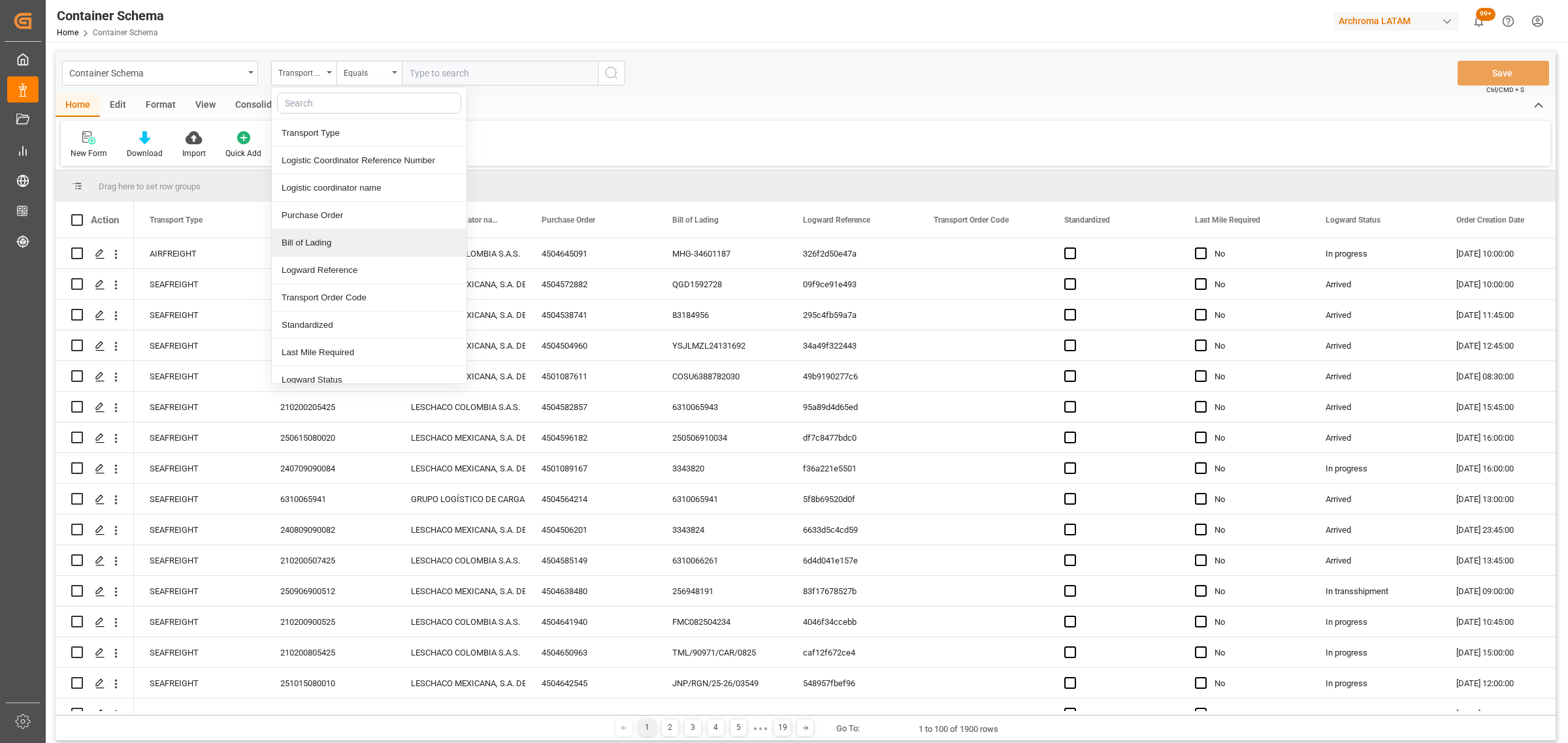
click at [348, 237] on div "Bill of Lading" at bounding box center [369, 242] width 194 height 27
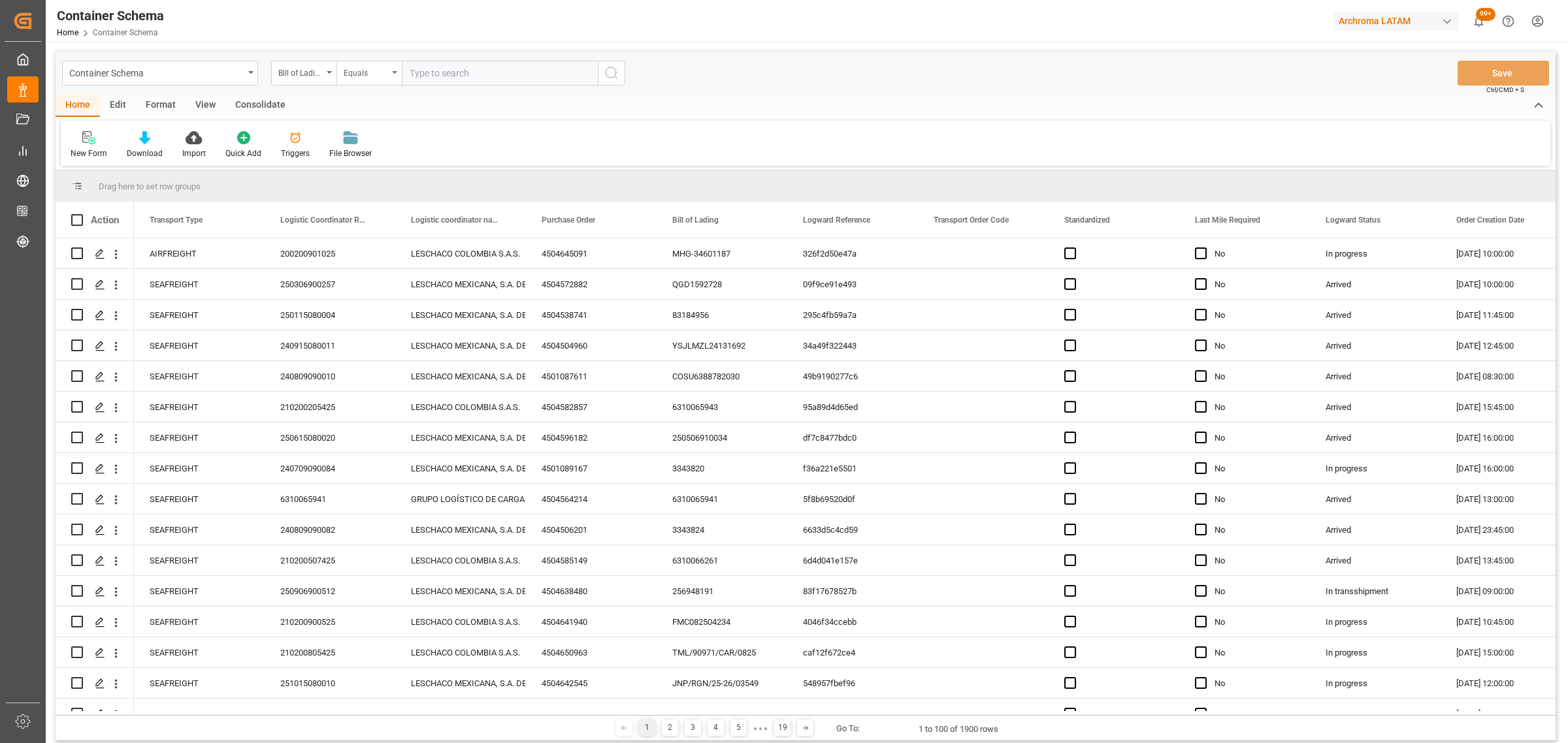
click at [369, 62] on div "Equals" at bounding box center [369, 73] width 65 height 25
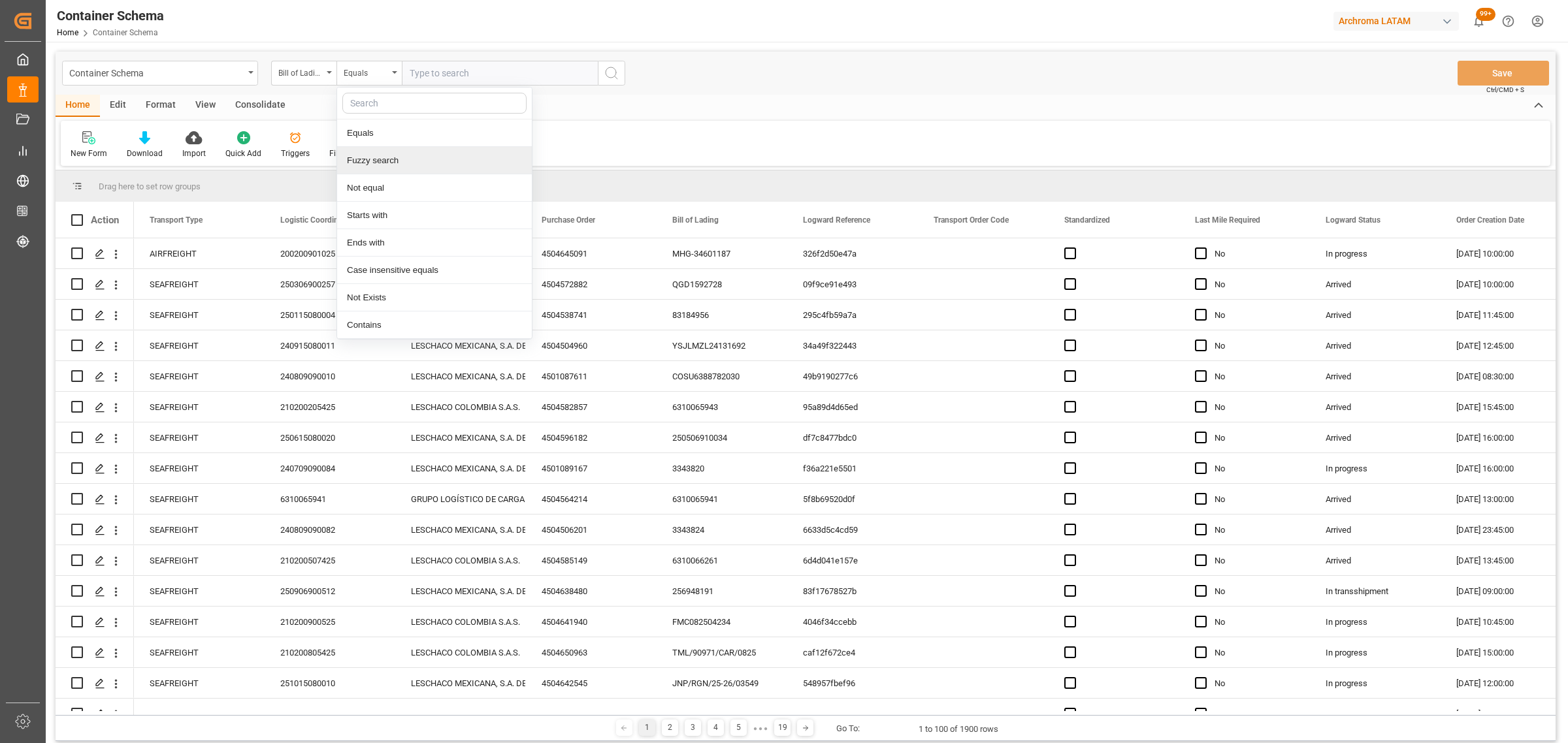
click at [387, 166] on div "Fuzzy search" at bounding box center [434, 160] width 194 height 27
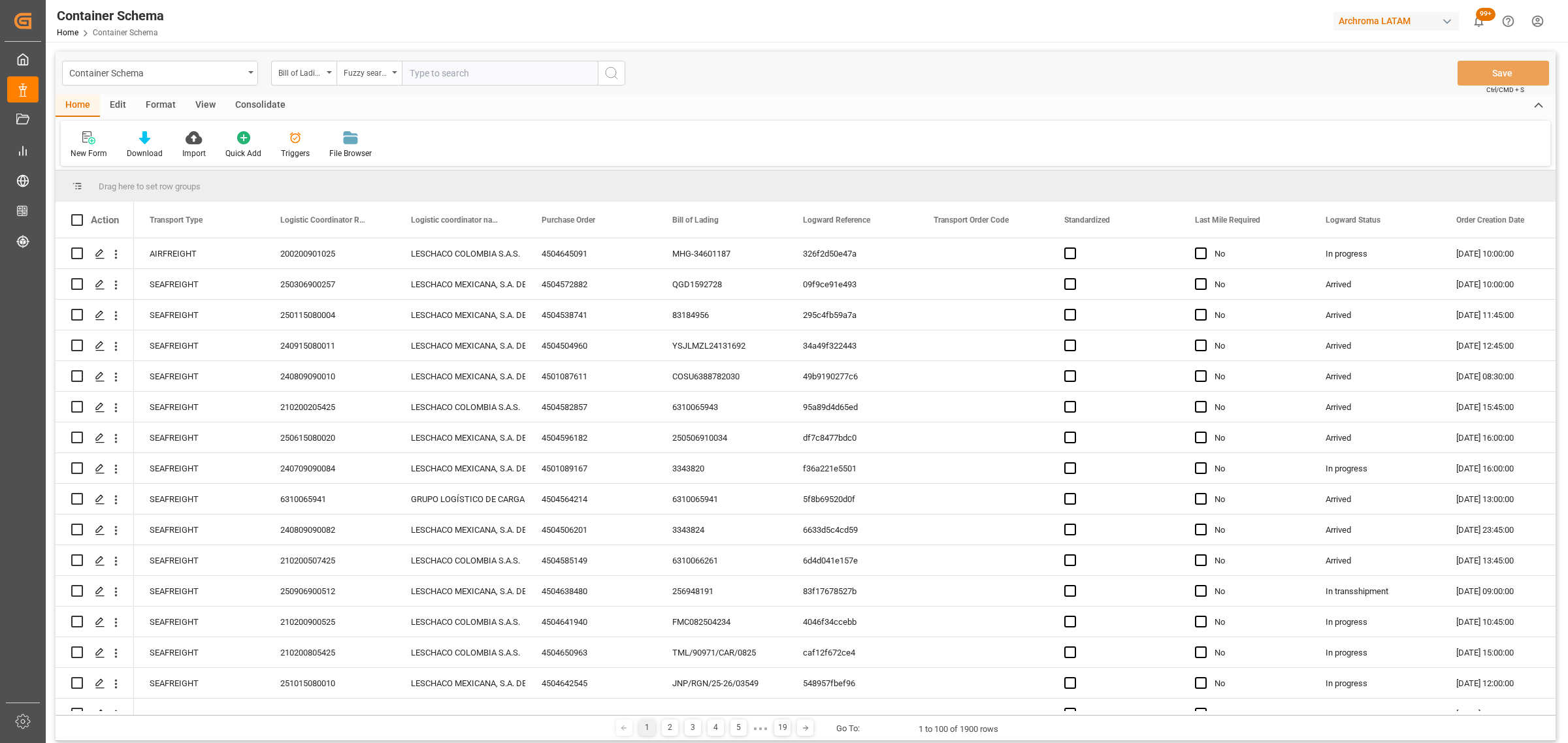
click at [437, 61] on input "text" at bounding box center [500, 73] width 196 height 25
paste input "CYF00779"
type input "CYF00779"
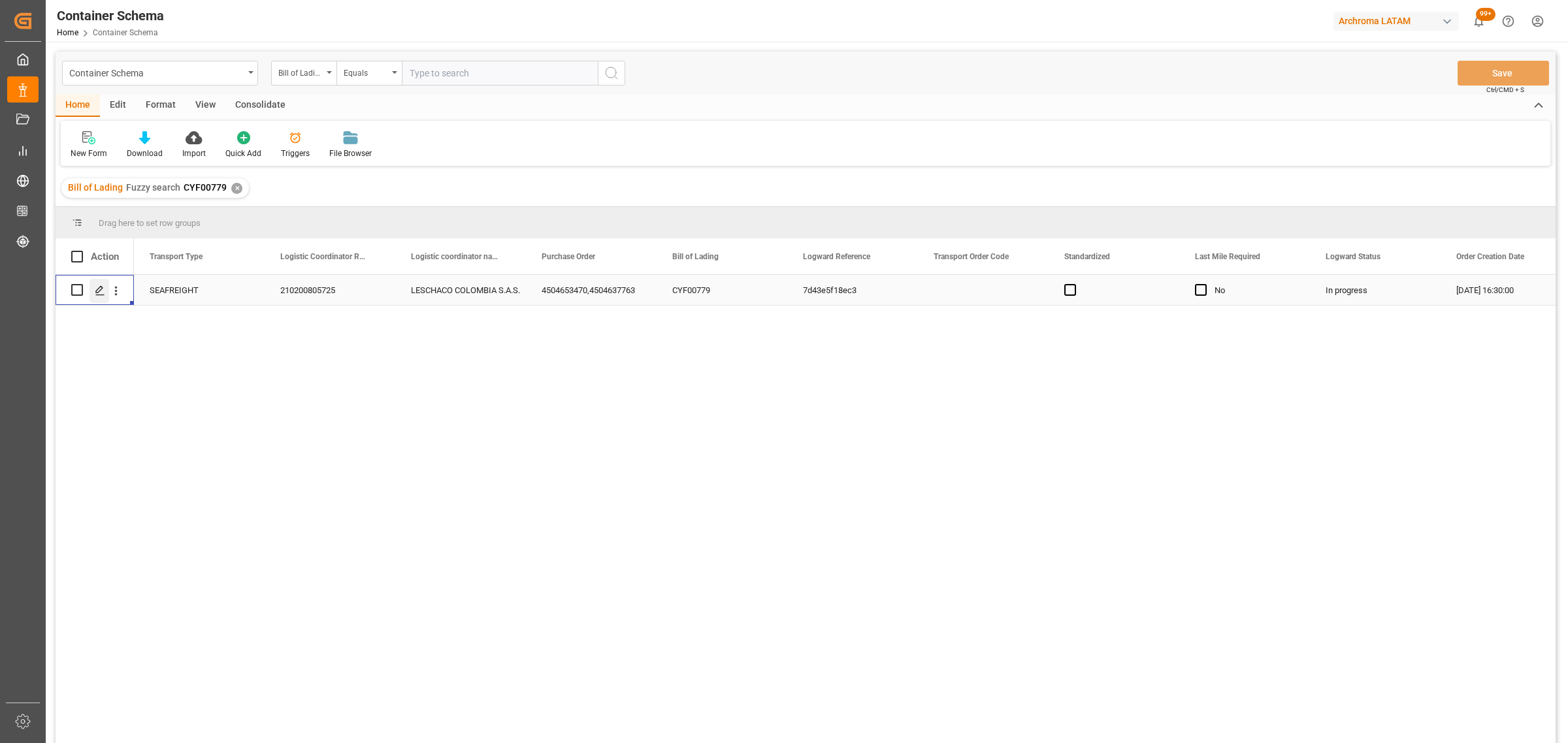
click at [103, 294] on icon "Press SPACE to select this row." at bounding box center [100, 291] width 11 height 11
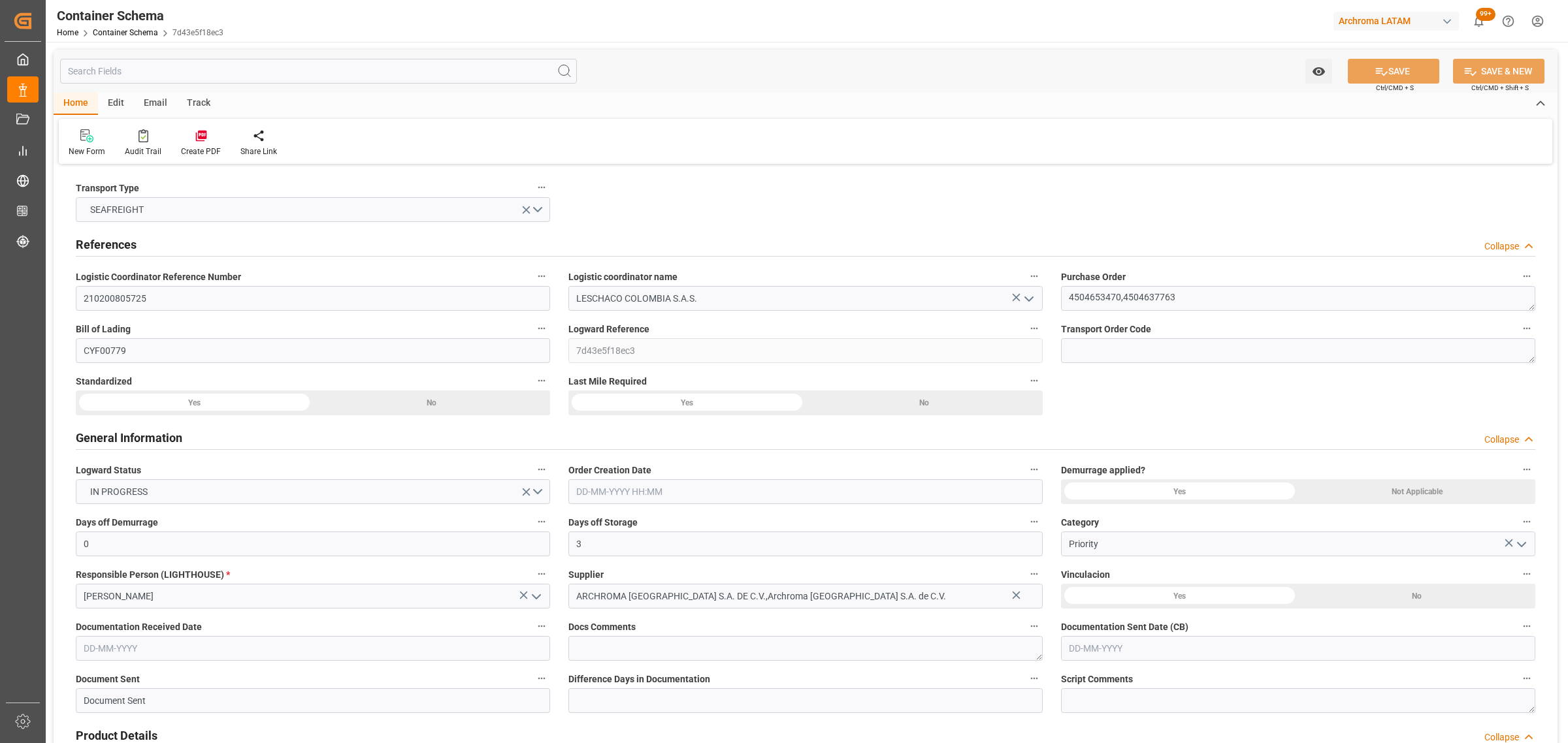
type input "0"
type input "3"
type input "2"
type input "6"
type input "1100"
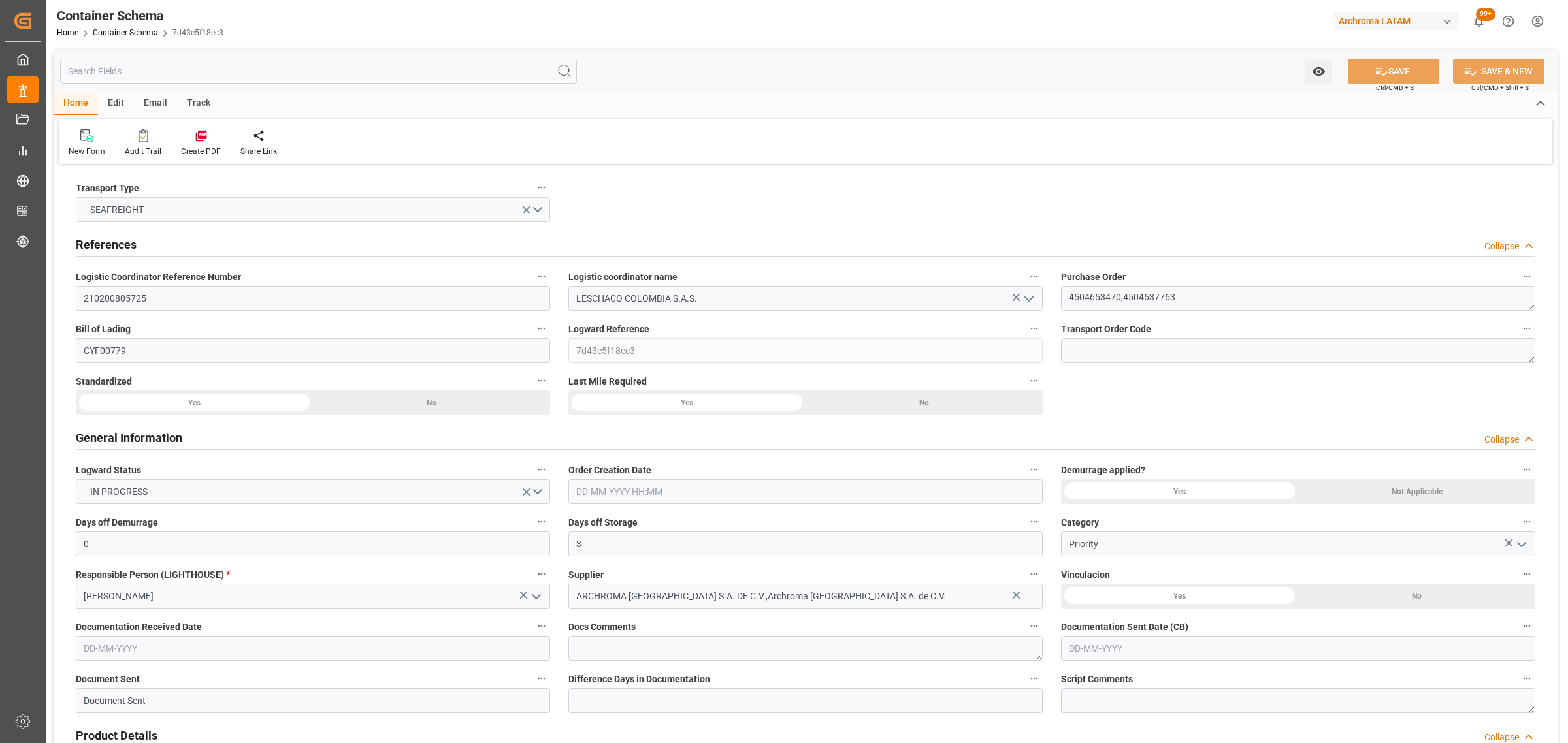
type input "1174.4"
type input "Seaboard"
type input "Seaboard Marine Ltd"
type input "HNPCR"
type input "COCTG"
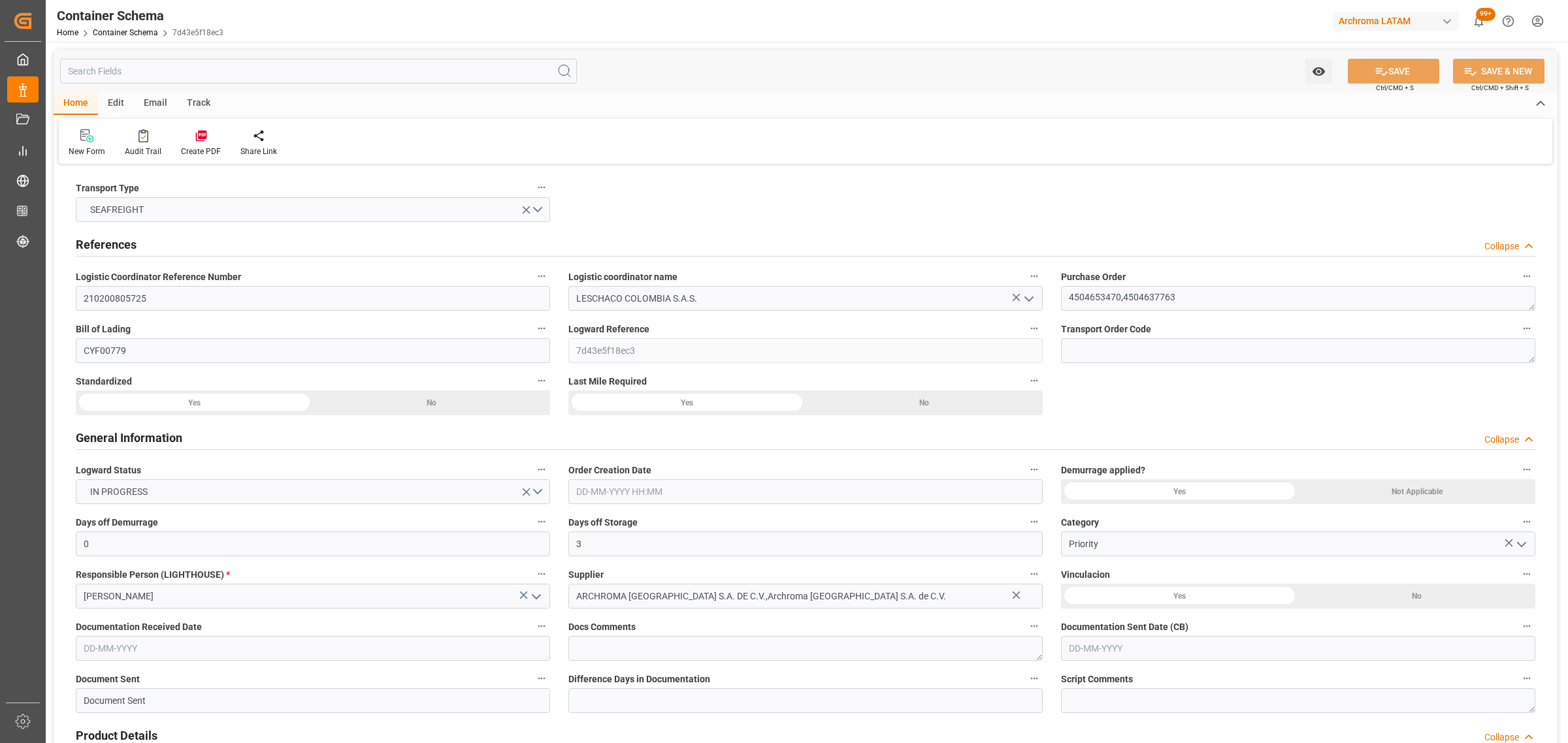
type input "COCTG"
type input "9673630"
type input "[DATE] 16:30"
type input "[DATE]"
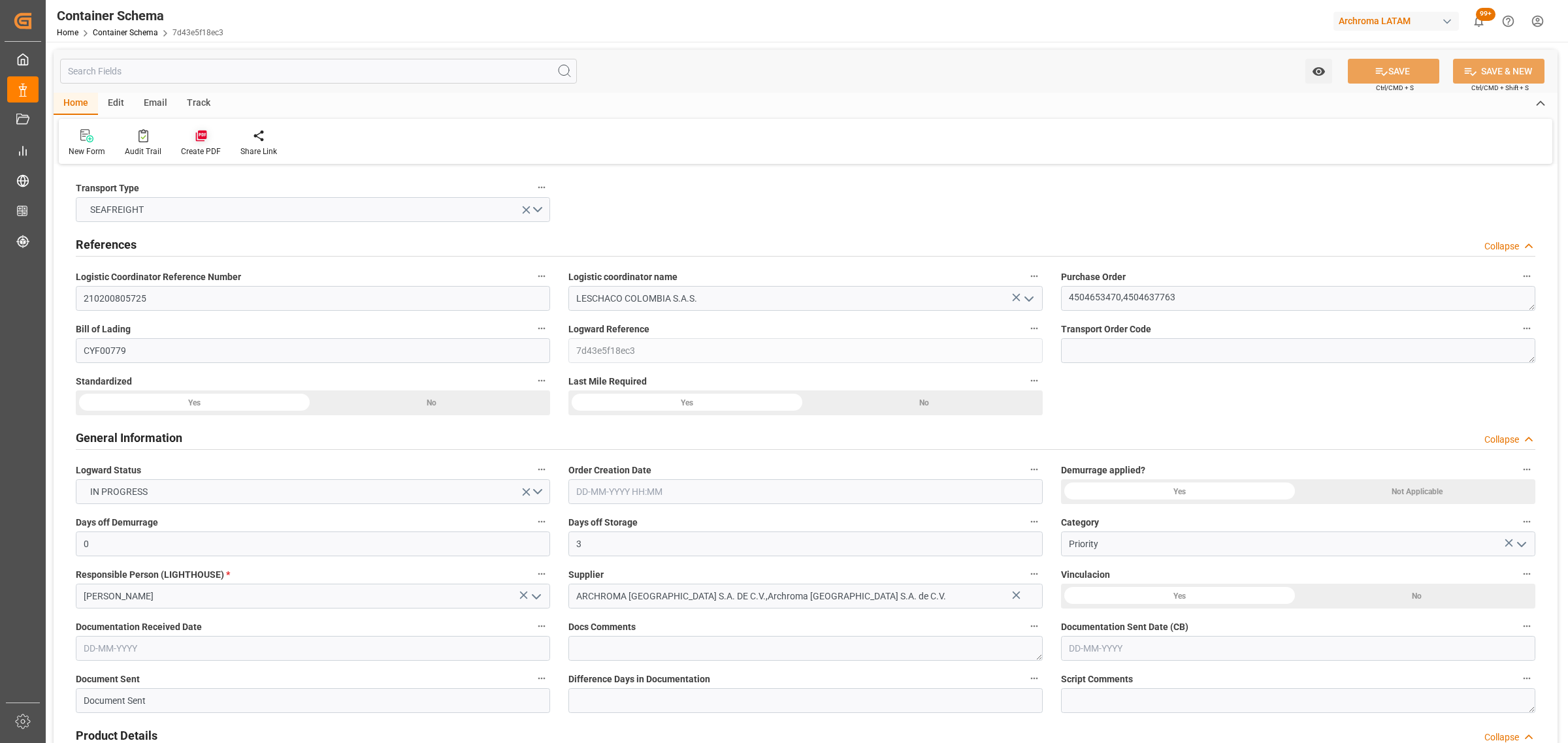
type input "[DATE]"
type input "[DATE] 00:00"
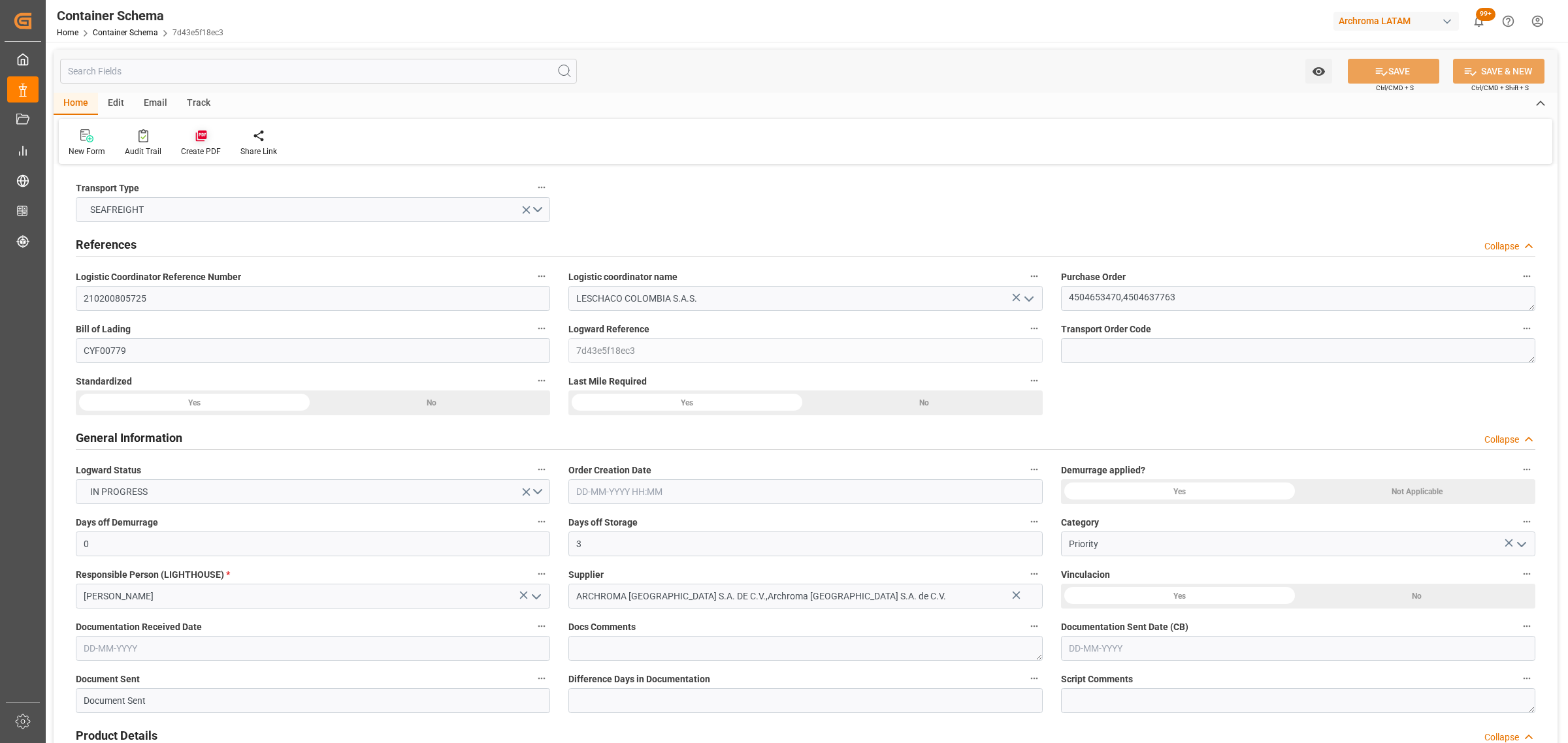
type input "[DATE] 00:00"
click at [162, 103] on div "Email" at bounding box center [156, 103] width 43 height 22
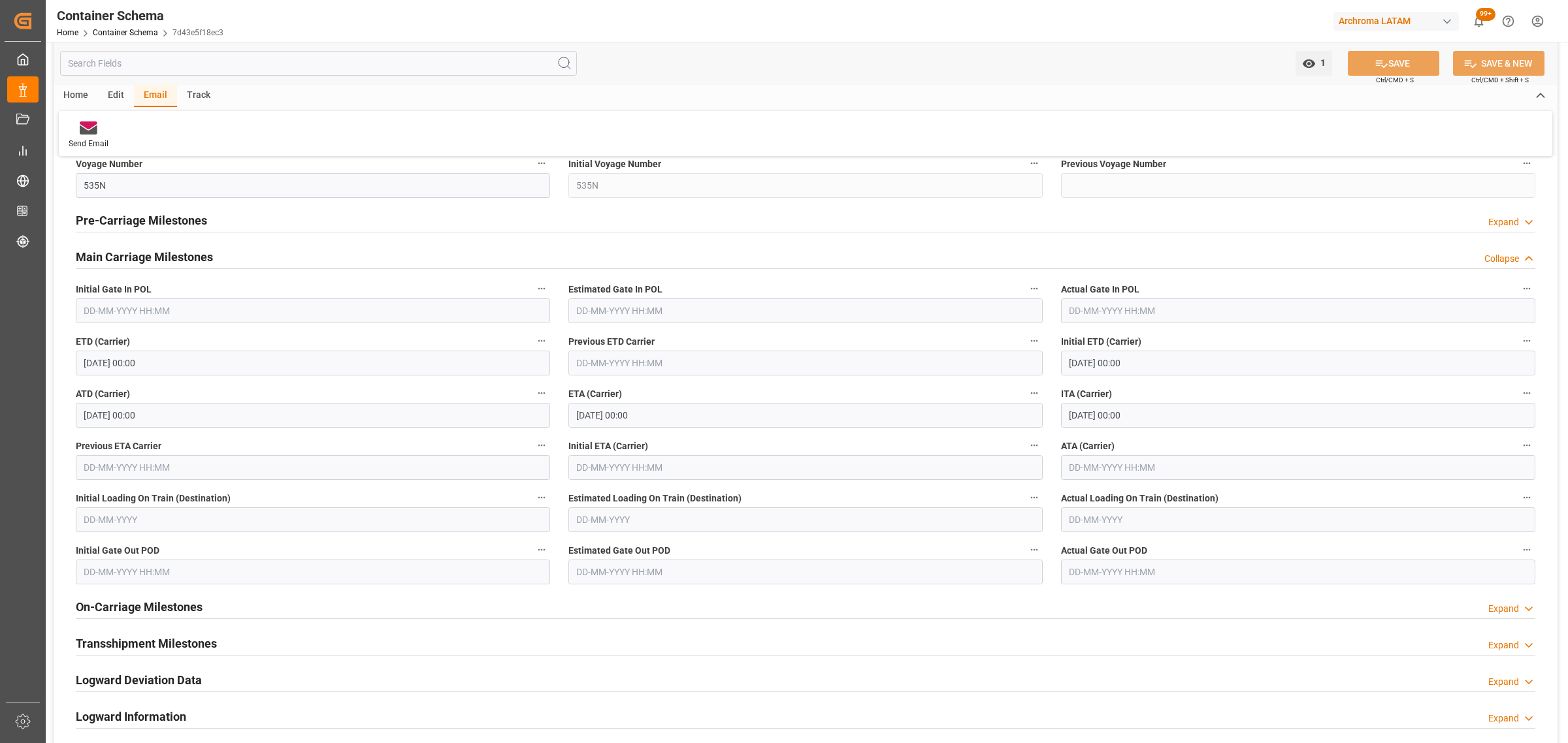
scroll to position [1633, 0]
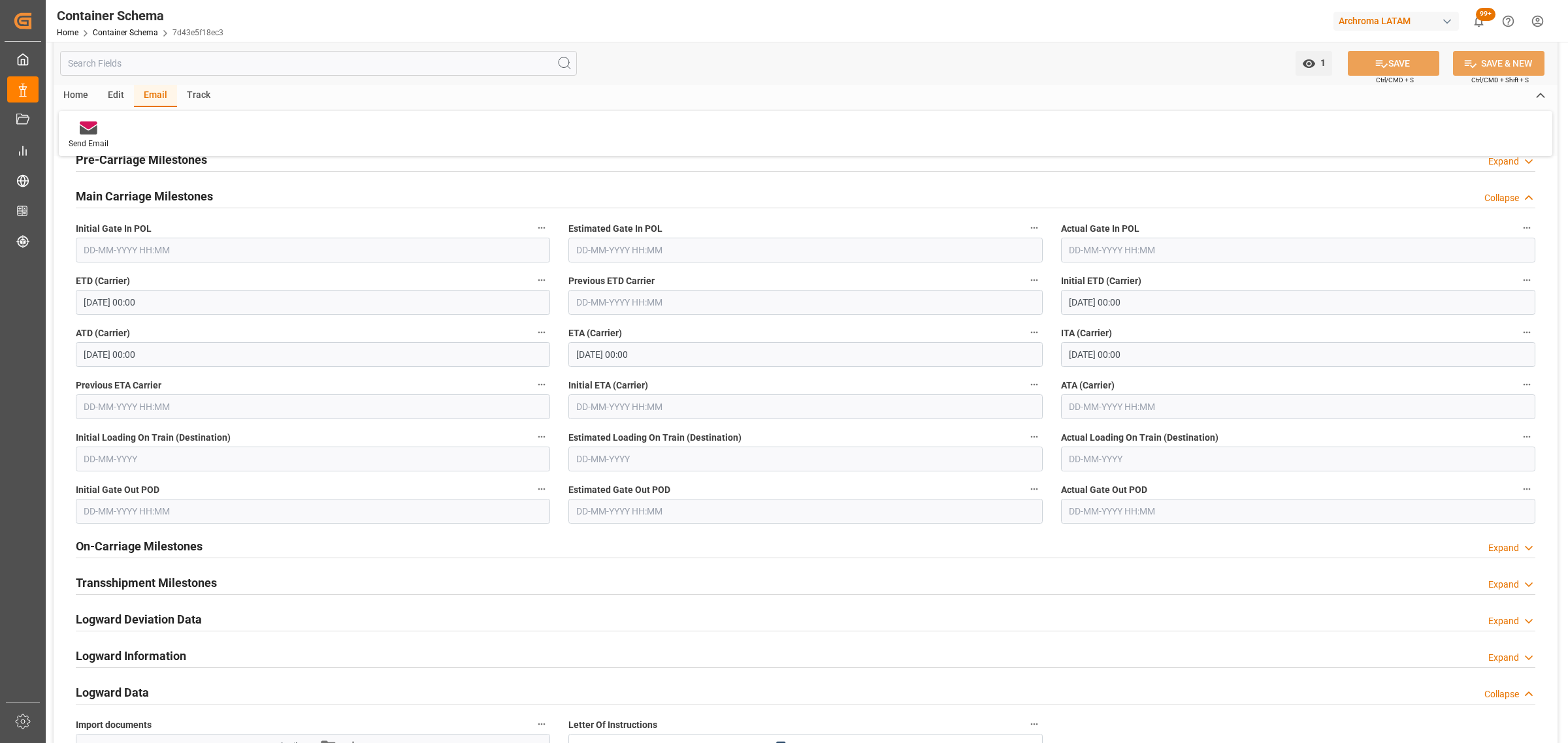
click at [693, 360] on input "[DATE] 00:00" at bounding box center [805, 354] width 475 height 25
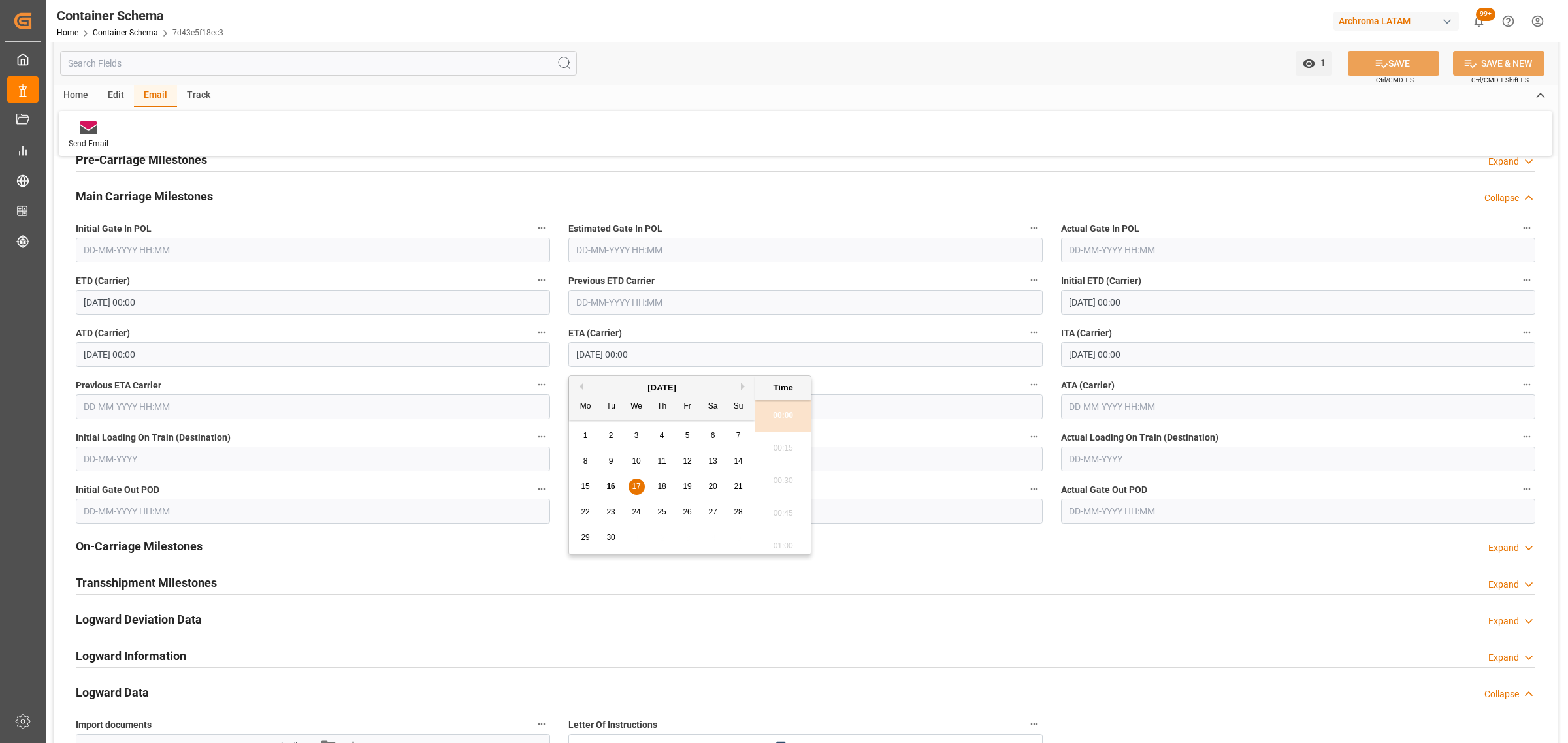
click at [616, 489] on div "16" at bounding box center [611, 488] width 16 height 16
type input "[DATE] 00:00"
click at [1396, 66] on button "SAVE" at bounding box center [1393, 64] width 91 height 25
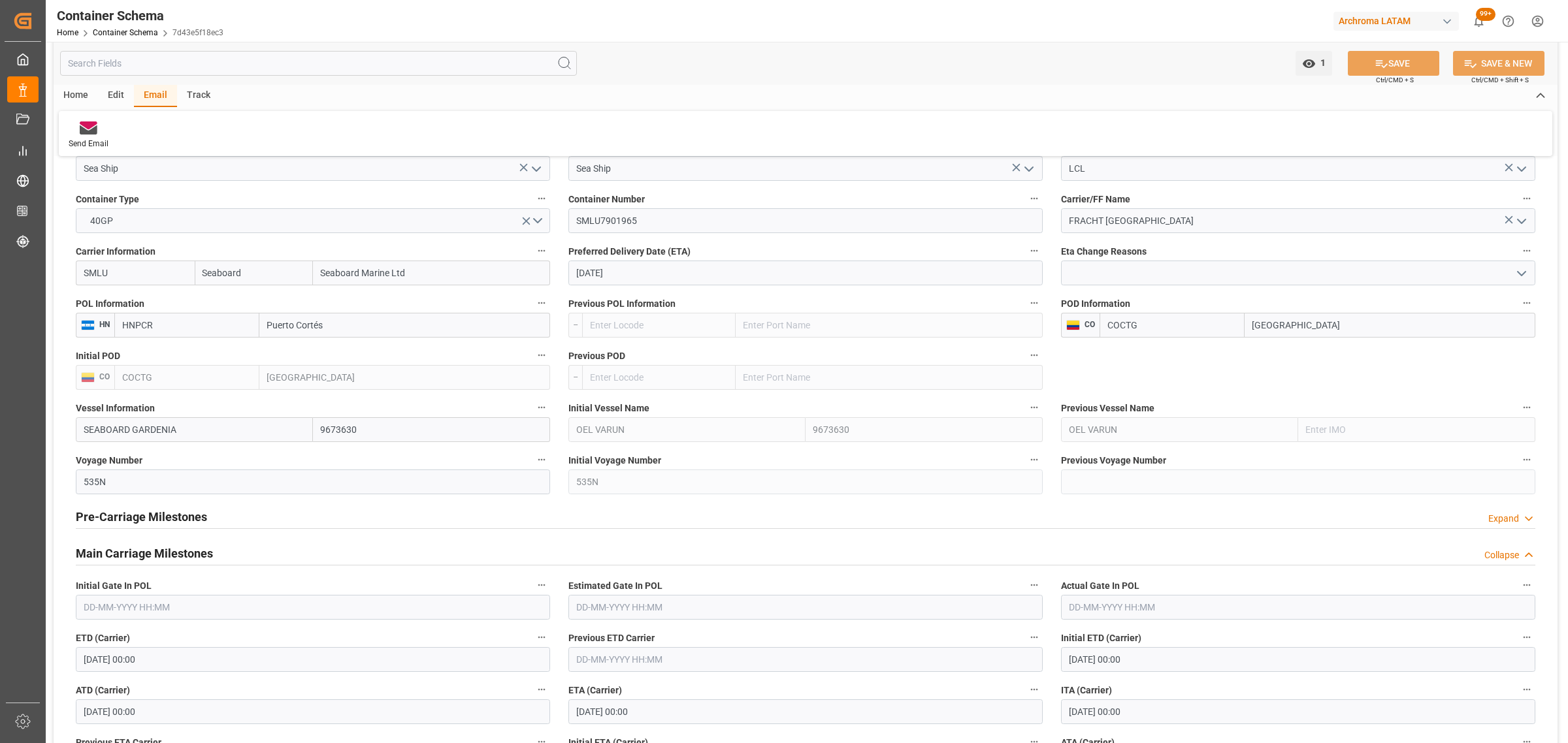
scroll to position [1061, 0]
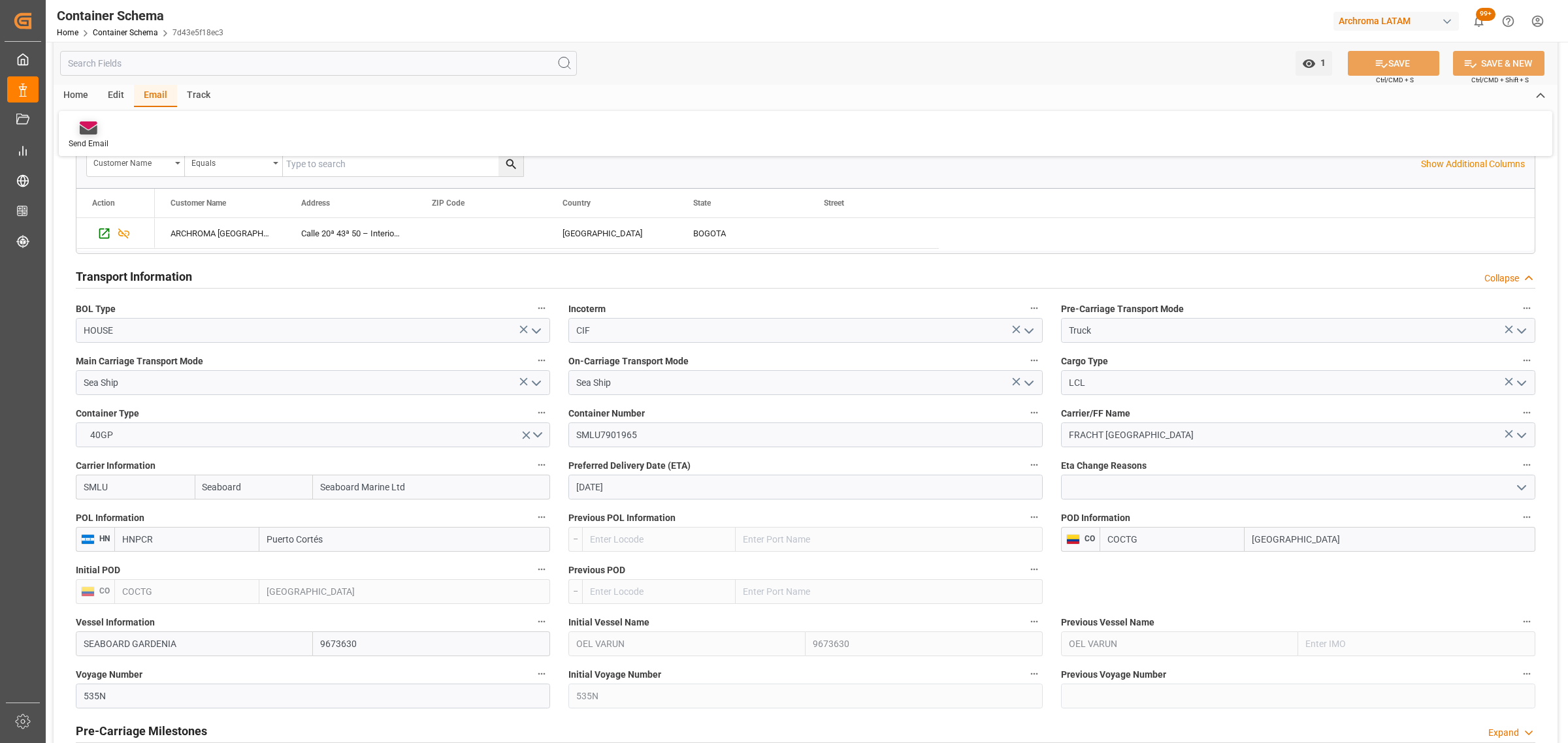
click at [91, 129] on icon at bounding box center [88, 127] width 18 height 13
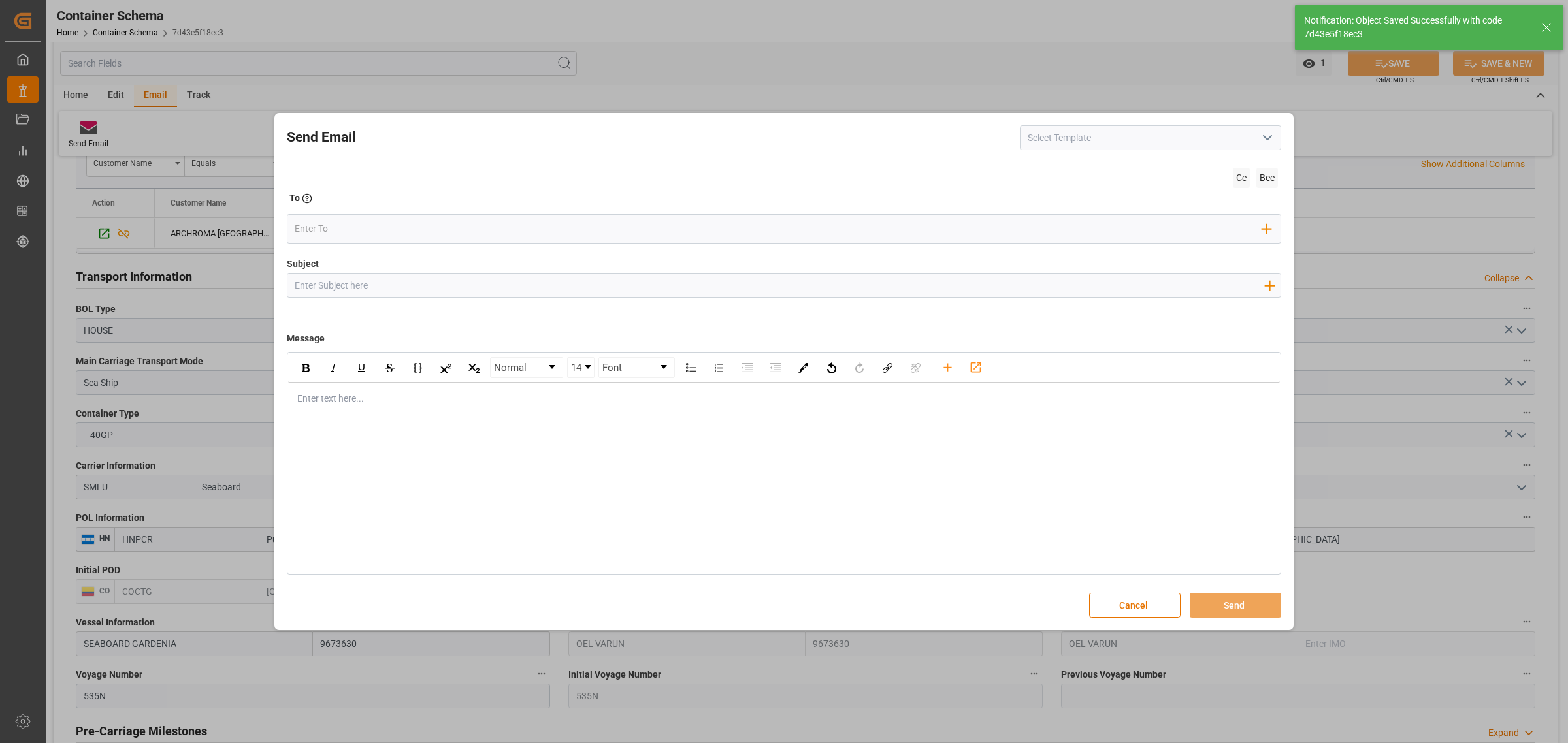
type input "[DATE] 00:00"
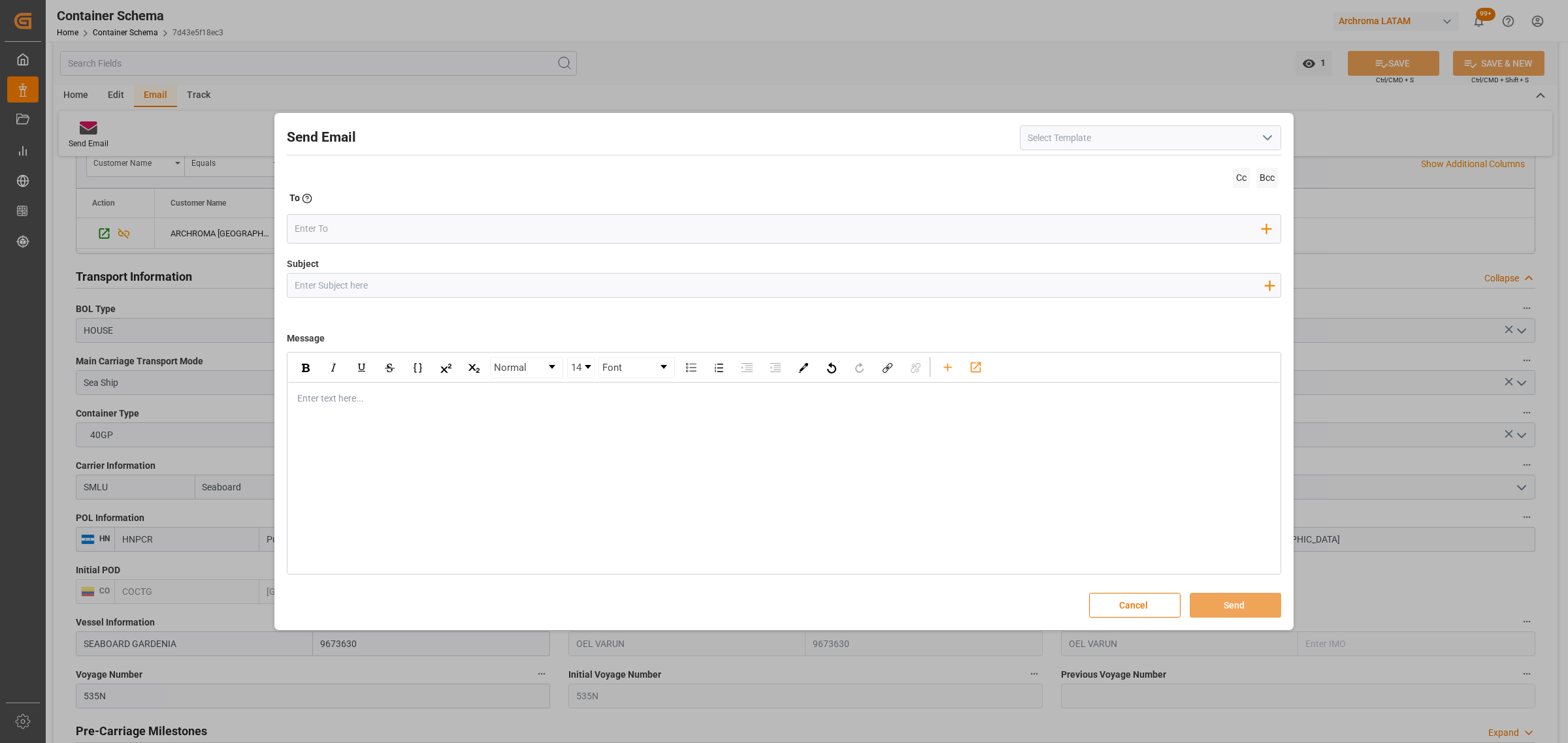
click at [1264, 138] on icon "open menu" at bounding box center [1267, 138] width 16 height 16
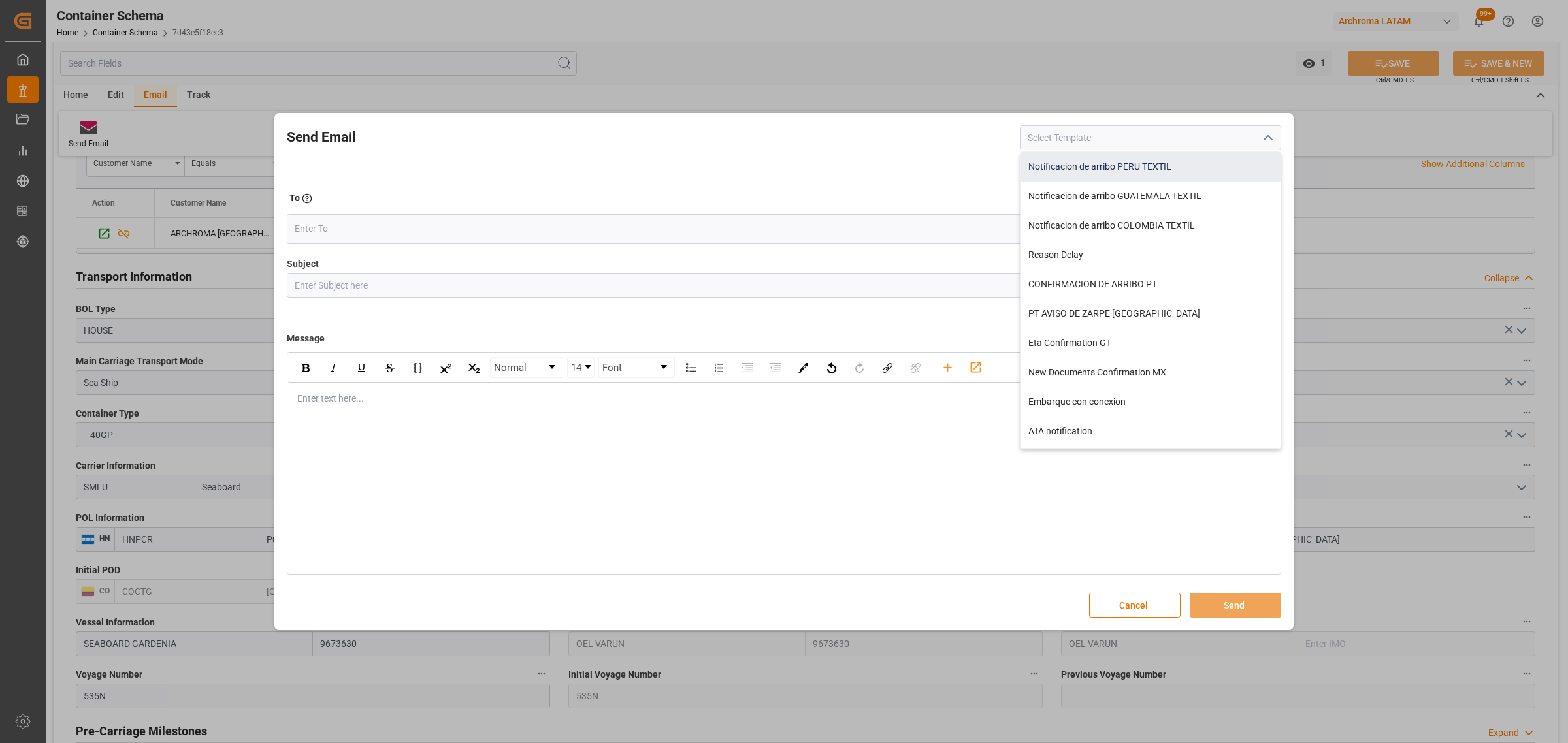
click at [1161, 164] on div "Notificacion de arribo PERU TEXTIL" at bounding box center [1151, 166] width 260 height 29
type input "Notificacion de arribo PERU TEXTIL"
type input "Aviso de llegada || PO {{purchaseOrder}} | BL {{bookingNumber}} || CONTENEDOR {…"
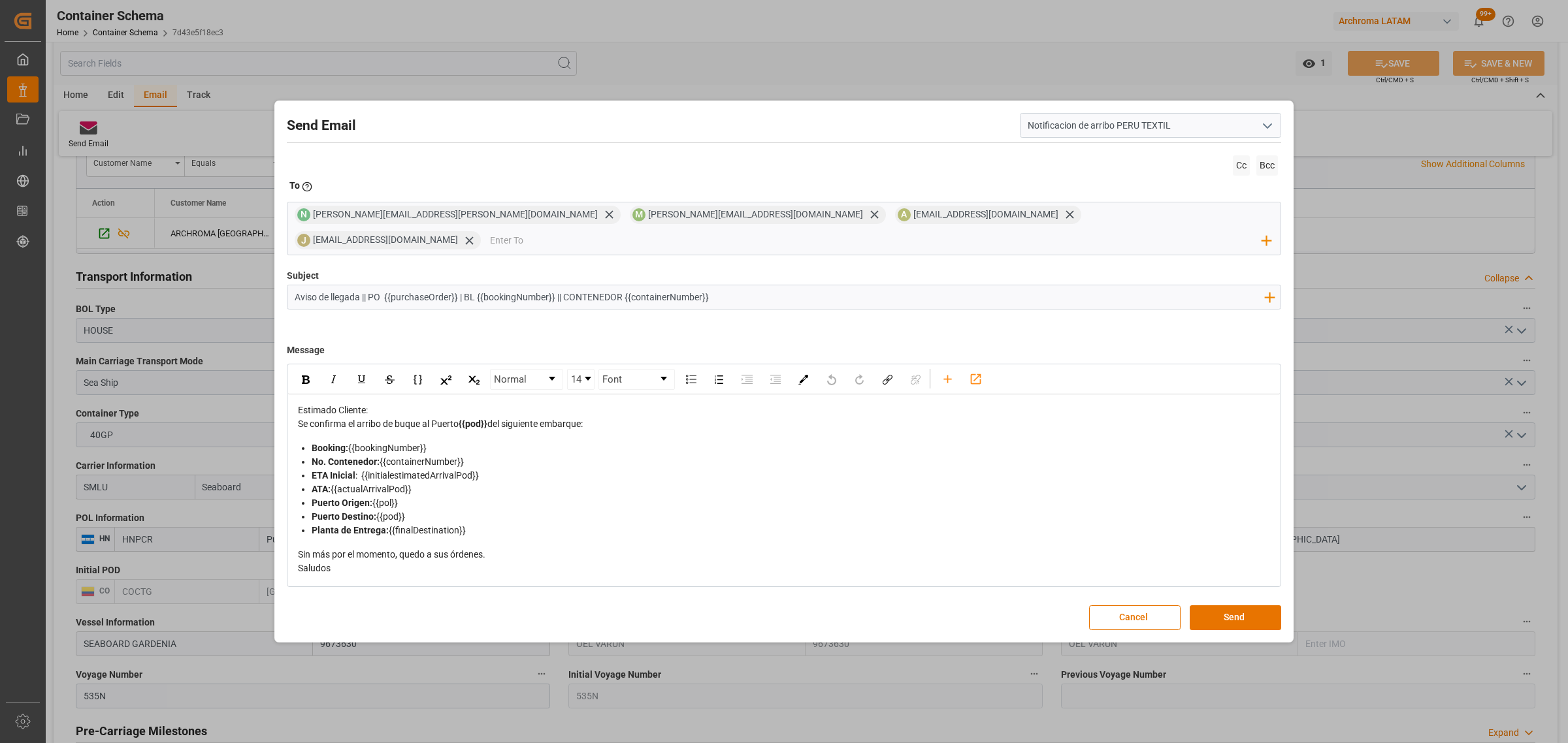
click at [1272, 134] on icon "open menu" at bounding box center [1267, 126] width 16 height 16
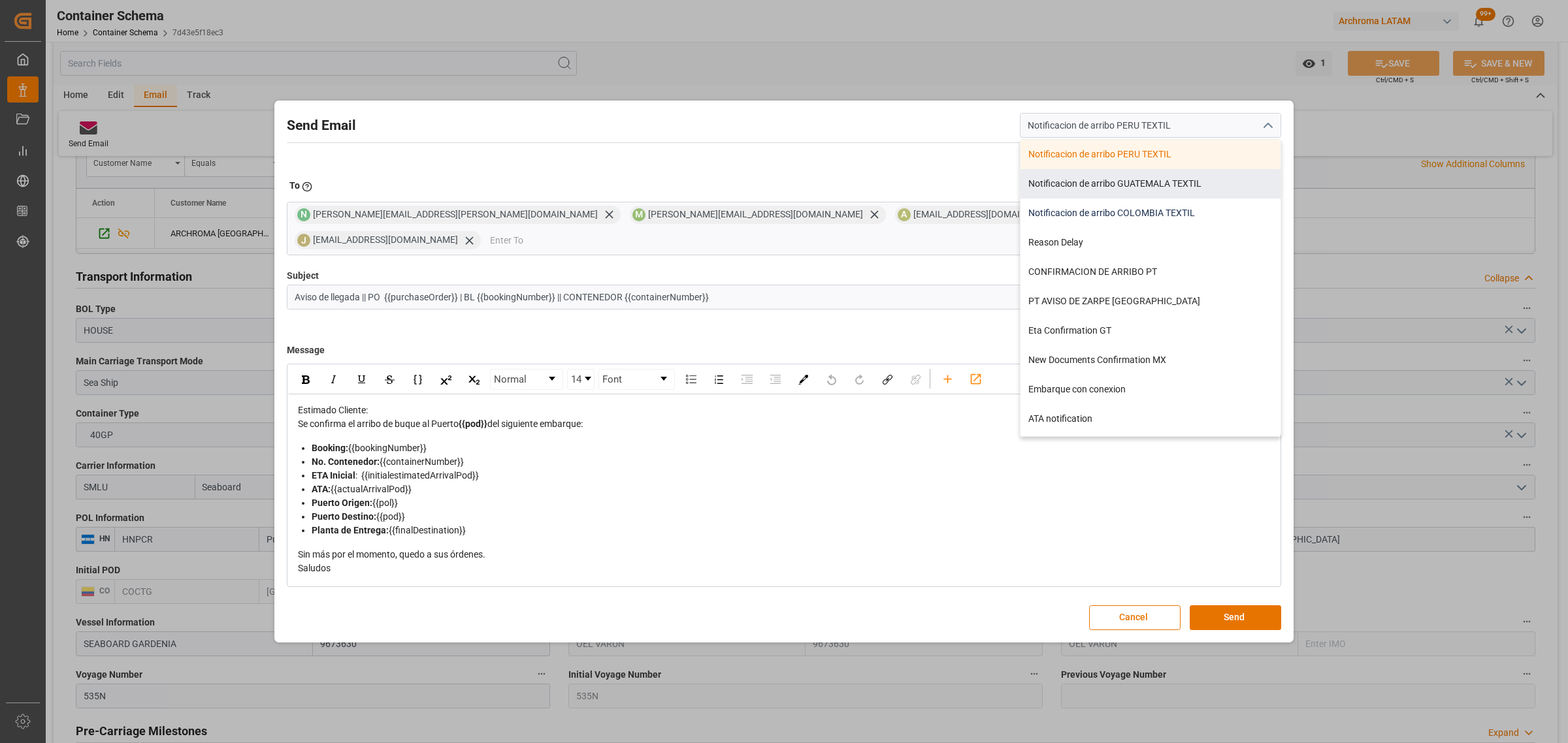
click at [1158, 225] on div "Notificacion de arribo COLOMBIA TEXTIL" at bounding box center [1151, 213] width 260 height 29
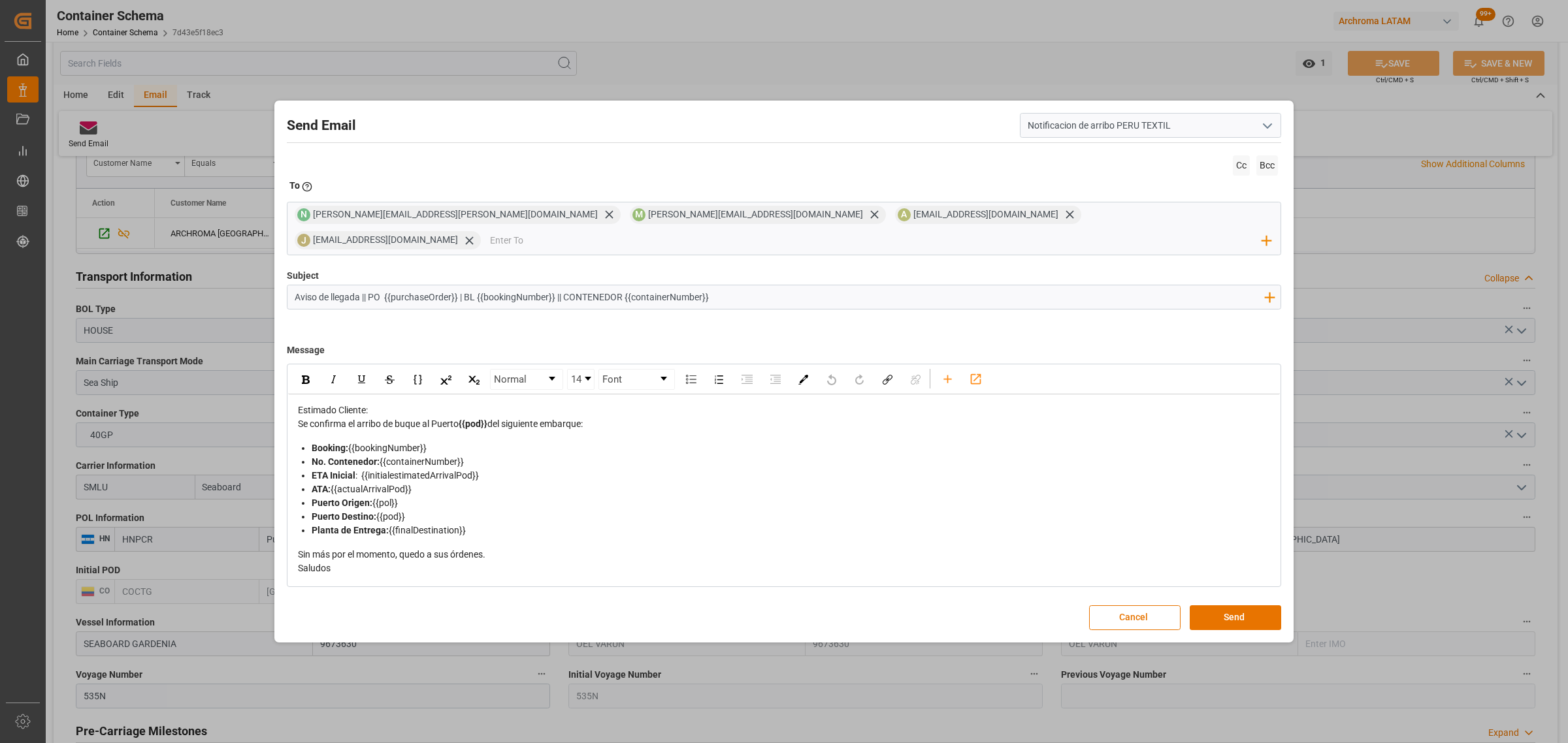
type input "Notificacion de arribo COLOMBIA TEXTIL"
click at [1123, 605] on button "Cancel" at bounding box center [1134, 618] width 91 height 25
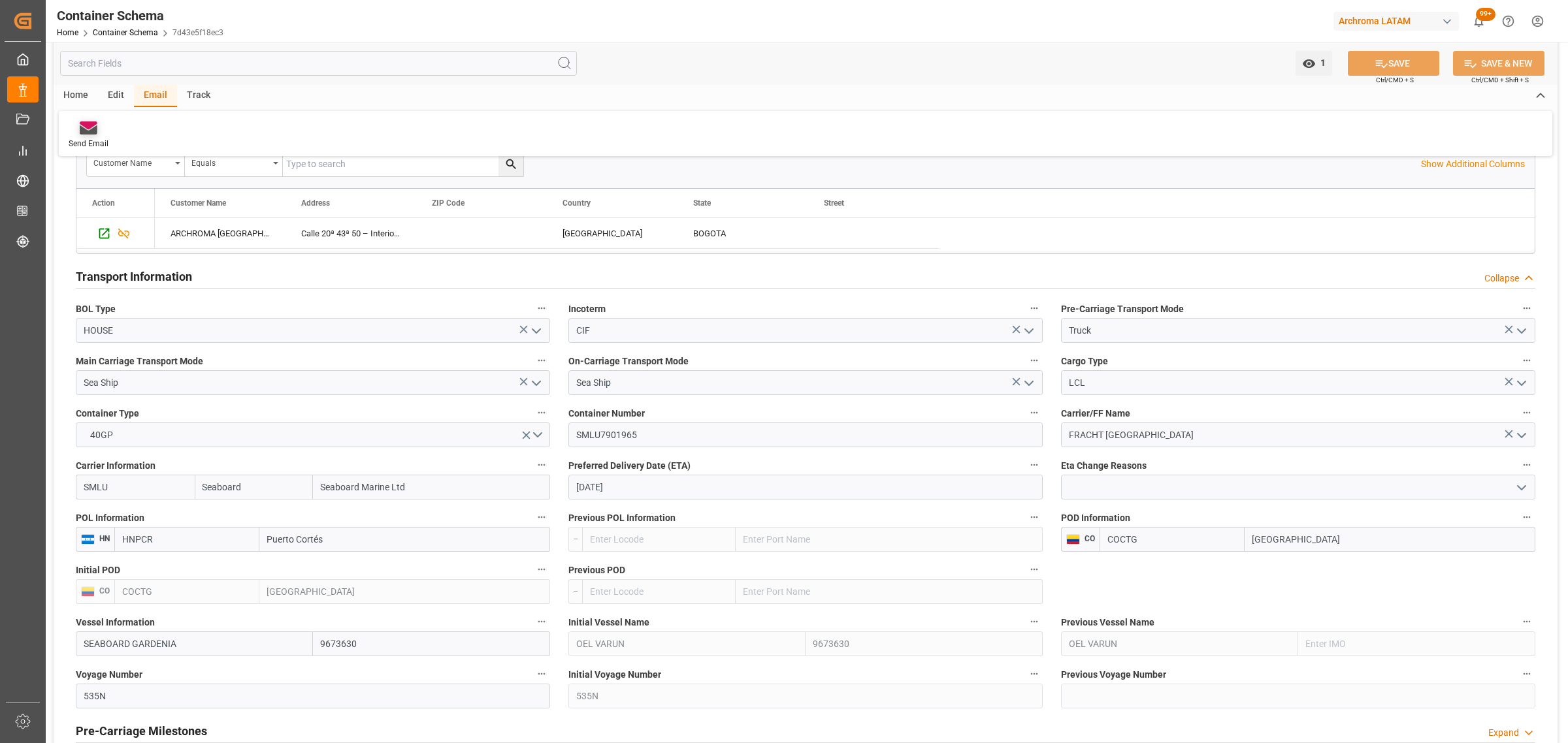
click at [82, 126] on icon at bounding box center [88, 127] width 18 height 13
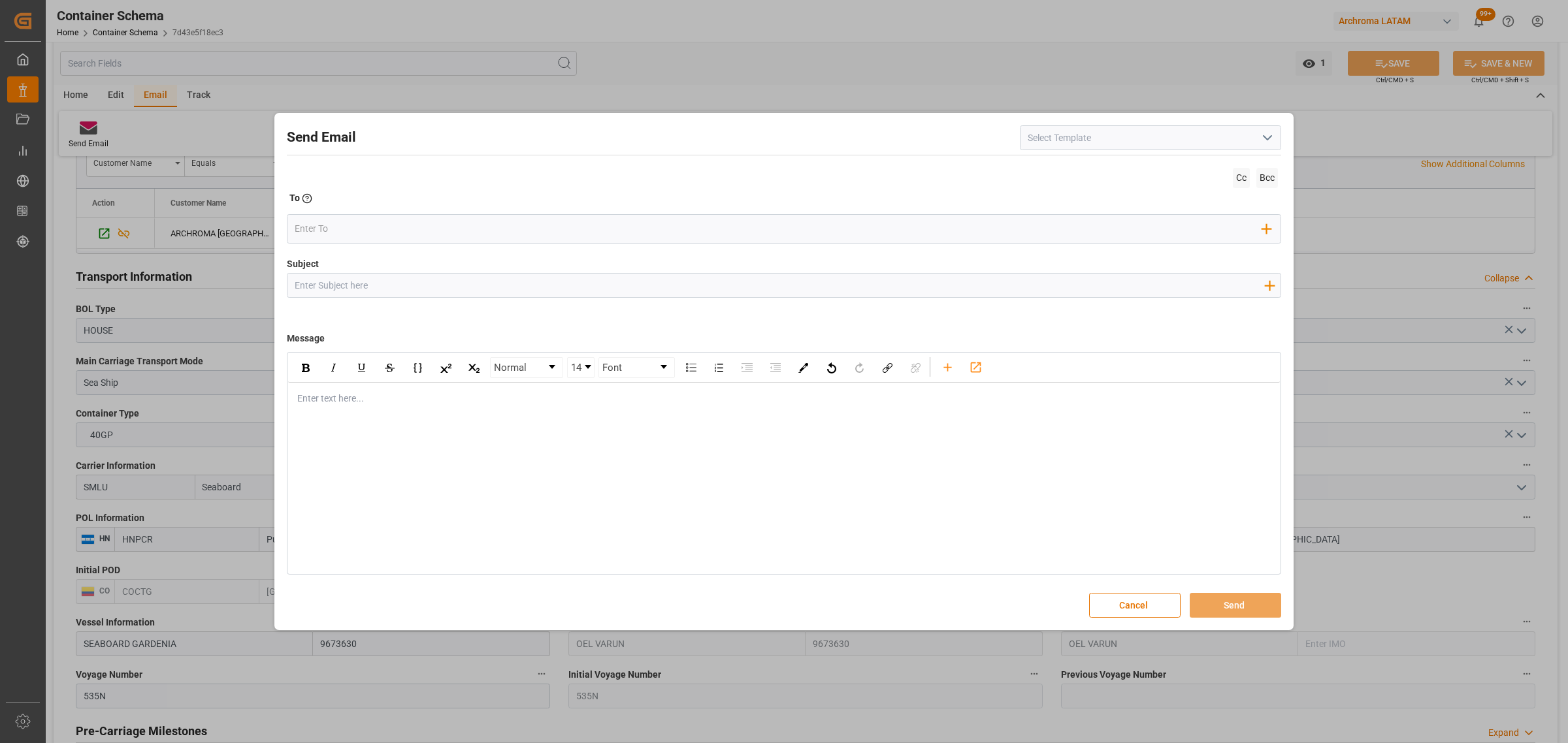
click at [1269, 139] on icon "open menu" at bounding box center [1267, 138] width 16 height 16
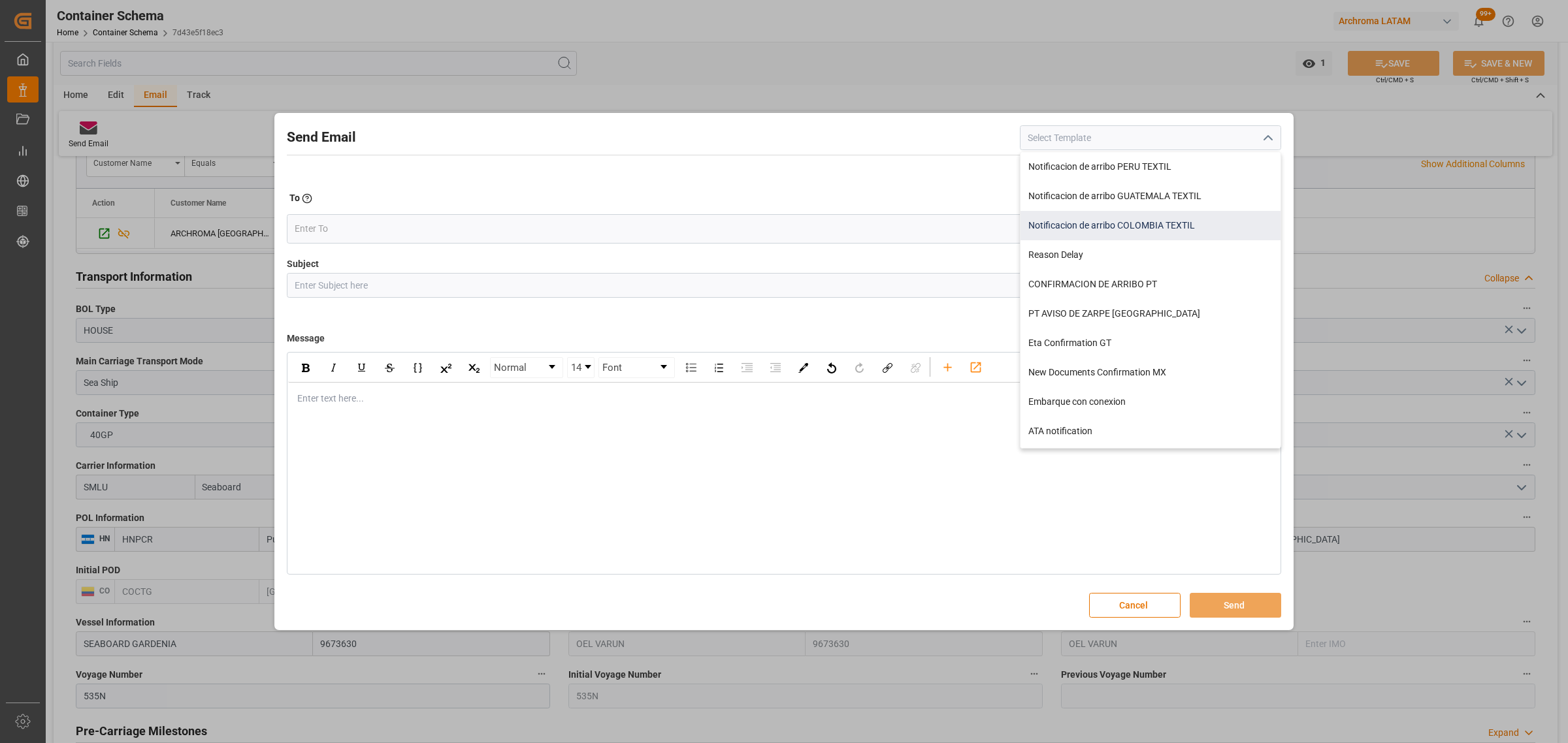
click at [1178, 214] on div "Notificacion de arribo COLOMBIA TEXTIL" at bounding box center [1151, 225] width 260 height 29
type input "Notificacion de arribo COLOMBIA TEXTIL"
type input "Aviso de llegada || PO {{purchaseOrder}} | BL {{bookingNumber}} || CONTENEDOR {…"
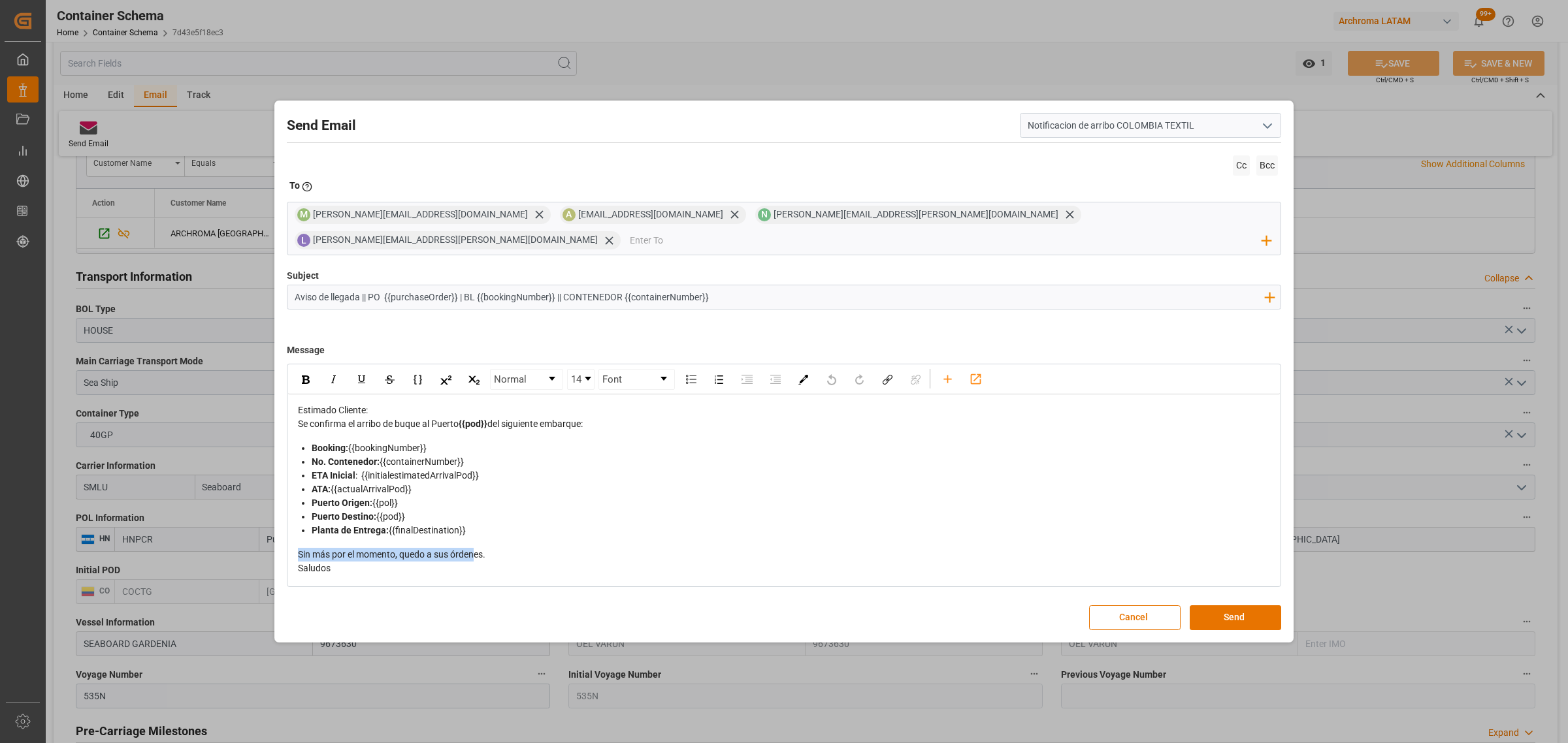
drag, startPoint x: 400, startPoint y: 540, endPoint x: 285, endPoint y: 540, distance: 115.0
click at [285, 540] on div "Send Email Notificacion de arribo COLOMBIA TEXTIL Cc Bcc To Enter the TO Email …" at bounding box center [784, 371] width 1013 height 535
drag, startPoint x: 499, startPoint y: 546, endPoint x: 287, endPoint y: 536, distance: 212.2
click at [288, 536] on div "Estimado Cliente: Se confirma el arribo de buque al Puerto {{pod}} del siguient…" at bounding box center [784, 489] width 992 height 190
click at [605, 548] on div "Pendiente desconsolidación / finalización / liberación ante ECU," at bounding box center [784, 555] width 973 height 14
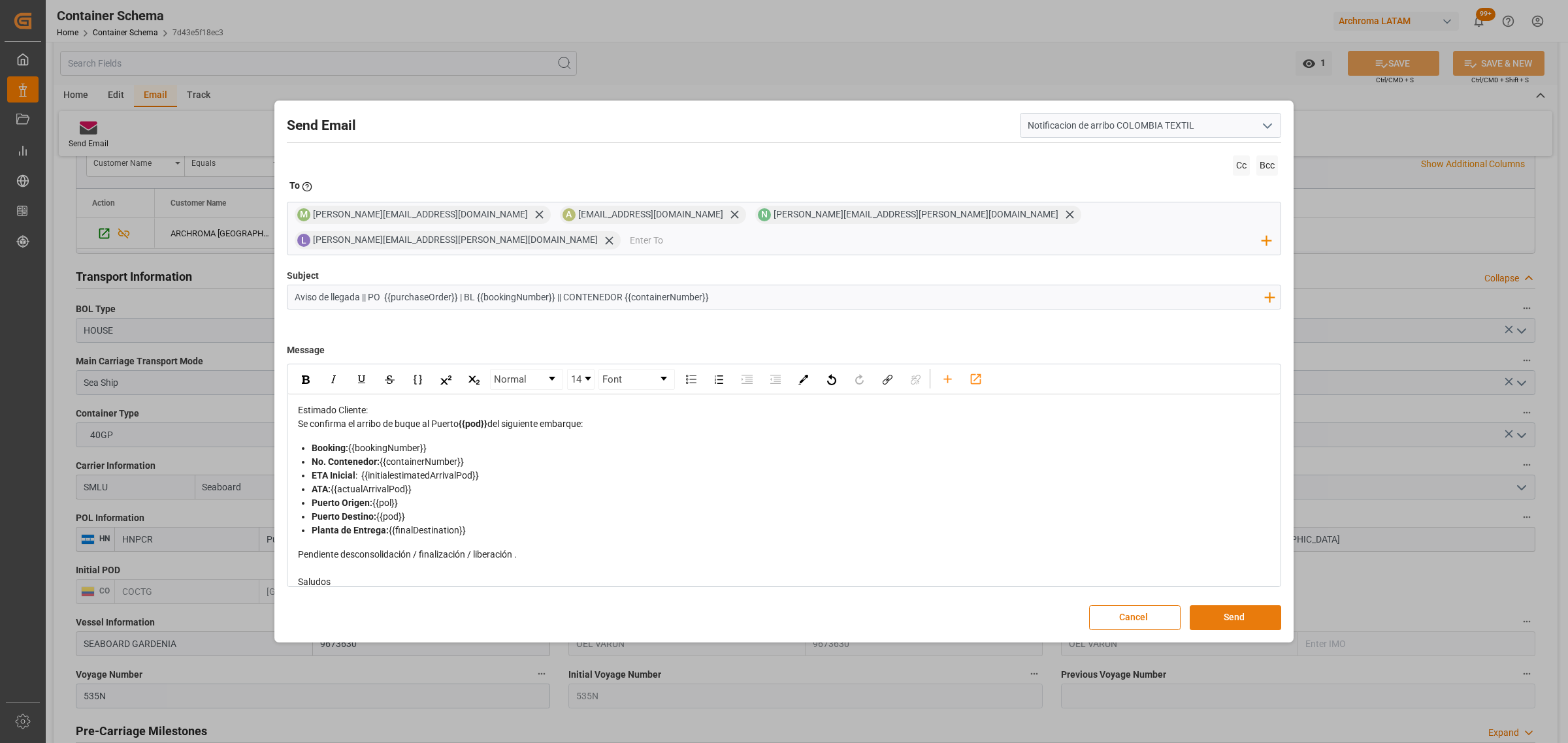
click at [1202, 605] on button "Send" at bounding box center [1235, 618] width 91 height 25
